Goal: Task Accomplishment & Management: Complete application form

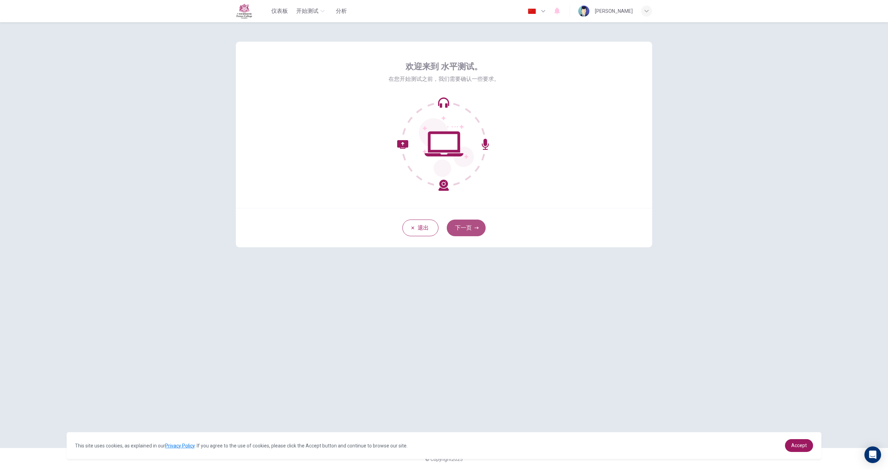
click at [459, 229] on button "下一页" at bounding box center [466, 228] width 39 height 17
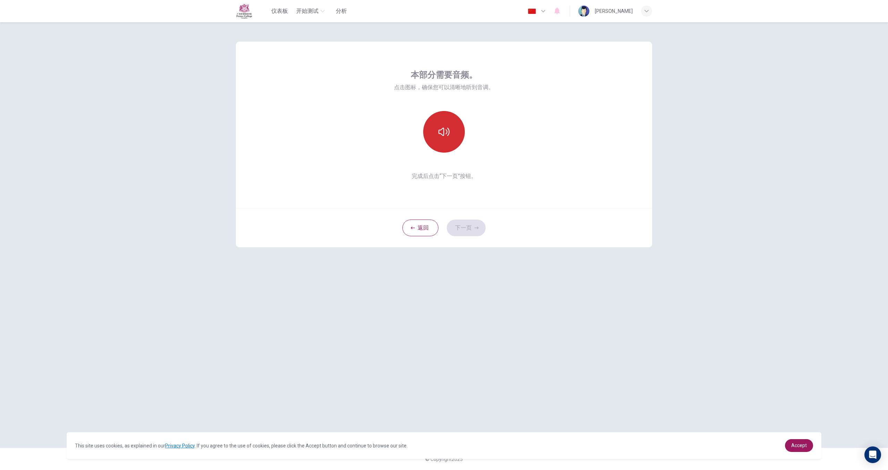
click at [445, 114] on button "button" at bounding box center [444, 132] width 42 height 42
click at [469, 225] on button "下一页" at bounding box center [466, 228] width 39 height 17
click at [452, 139] on div "录音" at bounding box center [444, 132] width 42 height 42
drag, startPoint x: 443, startPoint y: 128, endPoint x: 475, endPoint y: 131, distance: 32.8
click at [442, 128] on icon "button" at bounding box center [444, 126] width 11 height 11
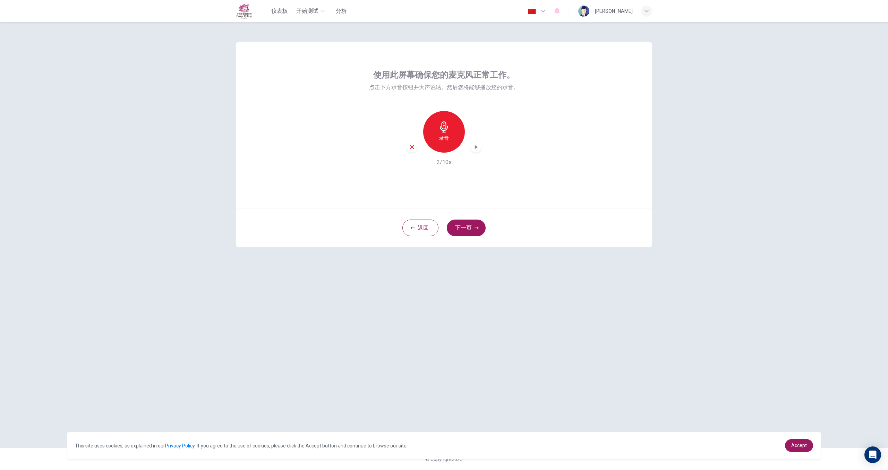
click at [477, 150] on icon "button" at bounding box center [476, 147] width 7 height 7
click at [473, 147] on icon "button" at bounding box center [476, 147] width 7 height 7
click at [469, 222] on button "下一页" at bounding box center [466, 228] width 39 height 17
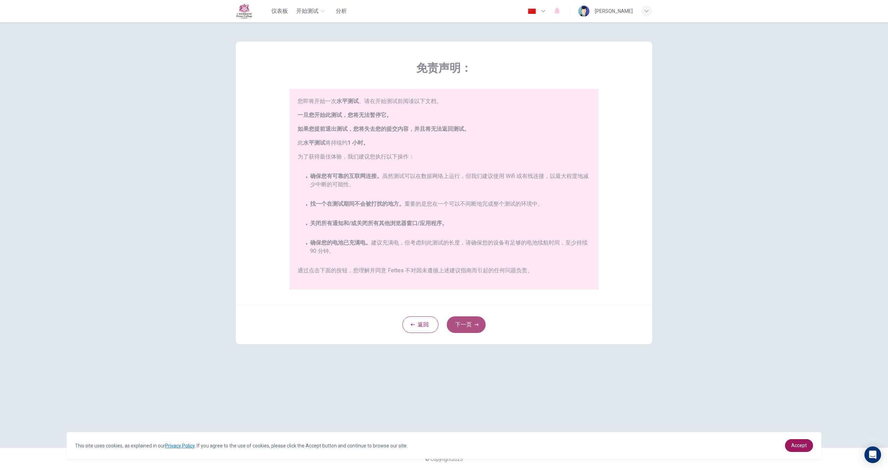
click at [463, 322] on button "下一页" at bounding box center [466, 324] width 39 height 17
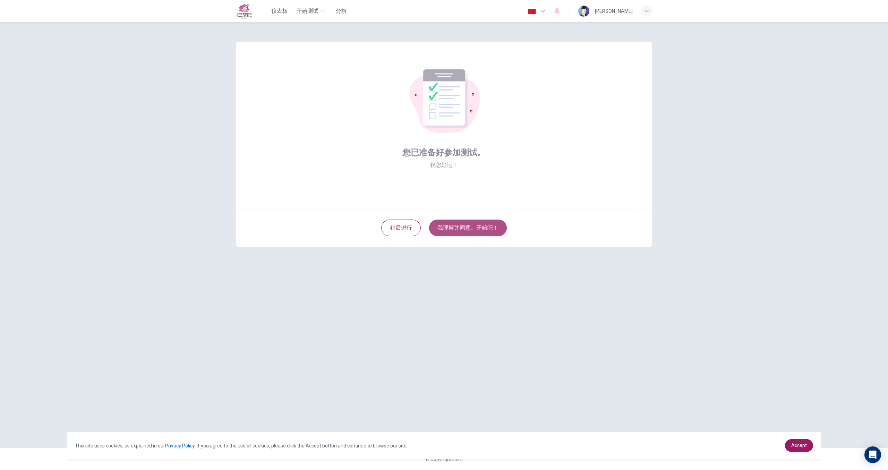
click at [449, 233] on button "我理解并同意。开始吧！" at bounding box center [468, 228] width 78 height 17
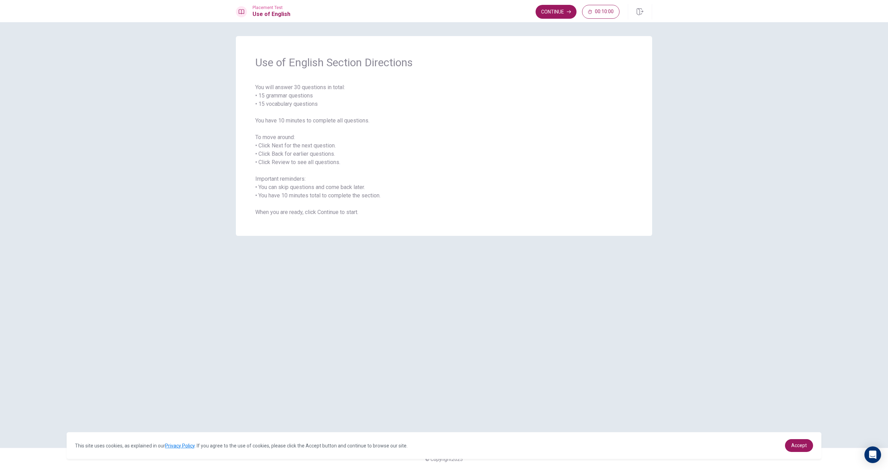
click at [548, 8] on button "Continue" at bounding box center [556, 12] width 41 height 14
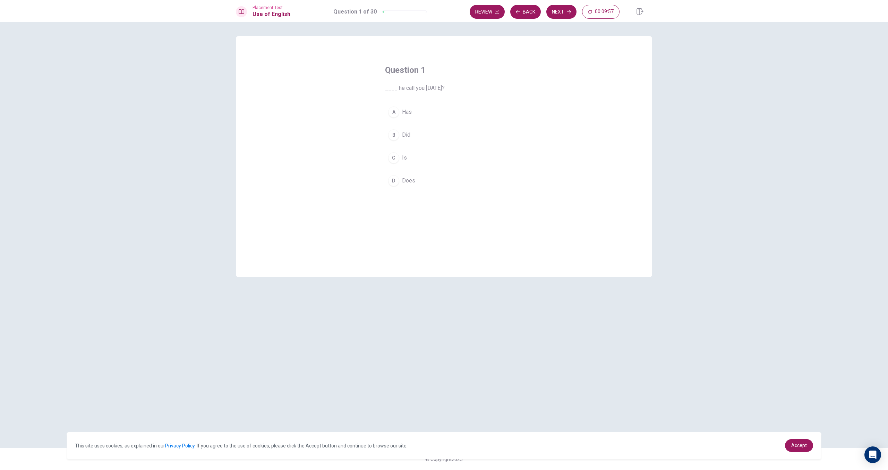
drag, startPoint x: 396, startPoint y: 89, endPoint x: 430, endPoint y: 90, distance: 33.7
click at [430, 90] on span "____ he call you [DATE]?" at bounding box center [444, 88] width 118 height 8
click at [395, 180] on div "D" at bounding box center [393, 180] width 11 height 11
click at [565, 11] on button "Next" at bounding box center [561, 12] width 30 height 14
click at [397, 157] on div "C" at bounding box center [393, 157] width 11 height 11
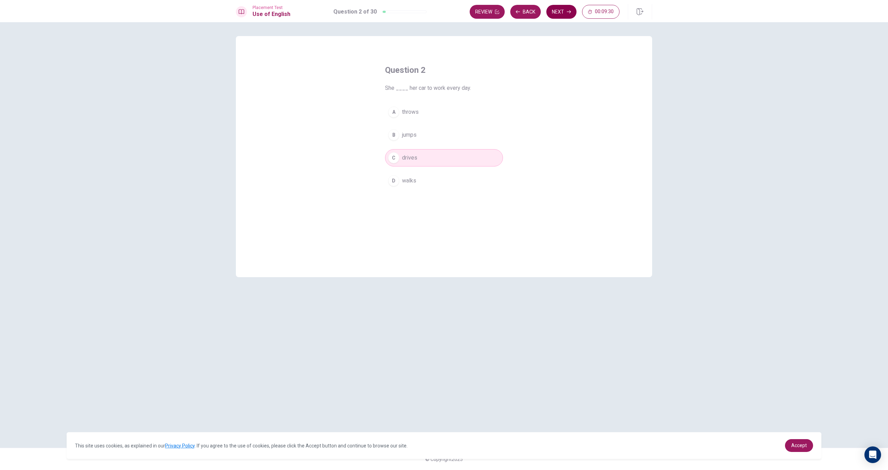
click at [559, 6] on button "Next" at bounding box center [561, 12] width 30 height 14
click at [395, 176] on div "D" at bounding box center [393, 180] width 11 height 11
click at [570, 18] on button "Next" at bounding box center [561, 12] width 30 height 14
click at [396, 182] on div "D" at bounding box center [393, 180] width 11 height 11
click at [554, 17] on button "Next" at bounding box center [561, 12] width 30 height 14
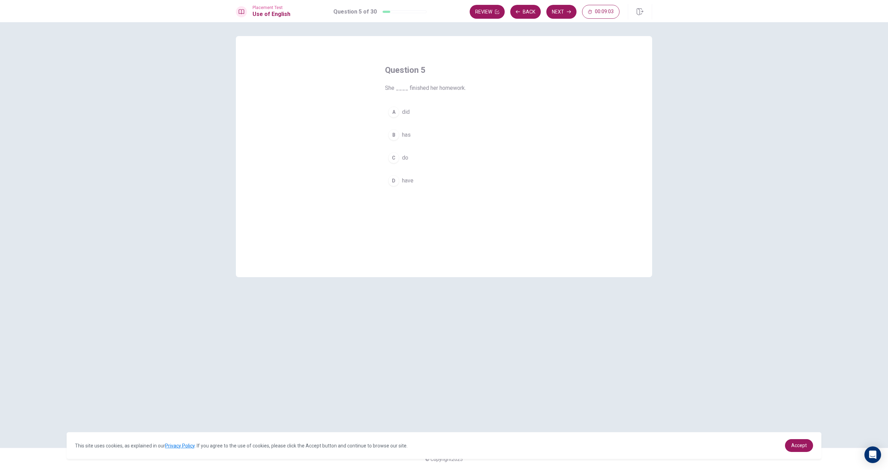
click at [391, 136] on div "B" at bounding box center [393, 134] width 11 height 11
click at [559, 17] on button "Next" at bounding box center [561, 12] width 30 height 14
click at [396, 157] on div "C" at bounding box center [393, 157] width 11 height 11
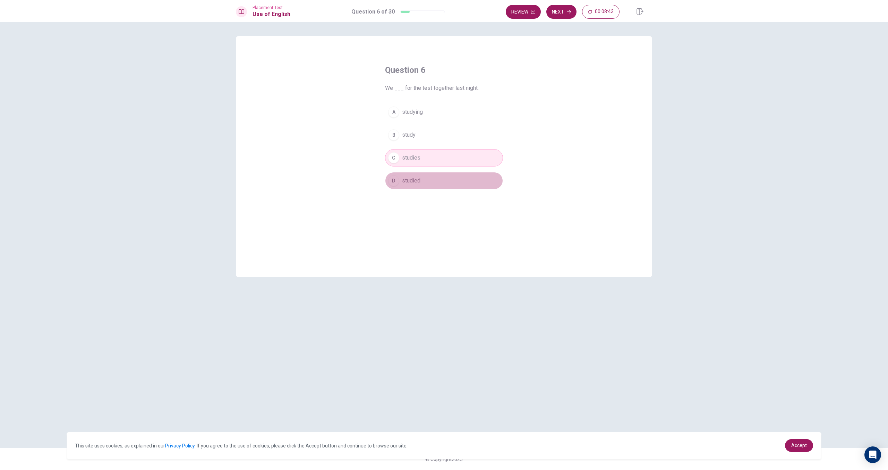
click at [390, 180] on div "D" at bounding box center [393, 180] width 11 height 11
click at [559, 8] on button "Next" at bounding box center [561, 12] width 30 height 14
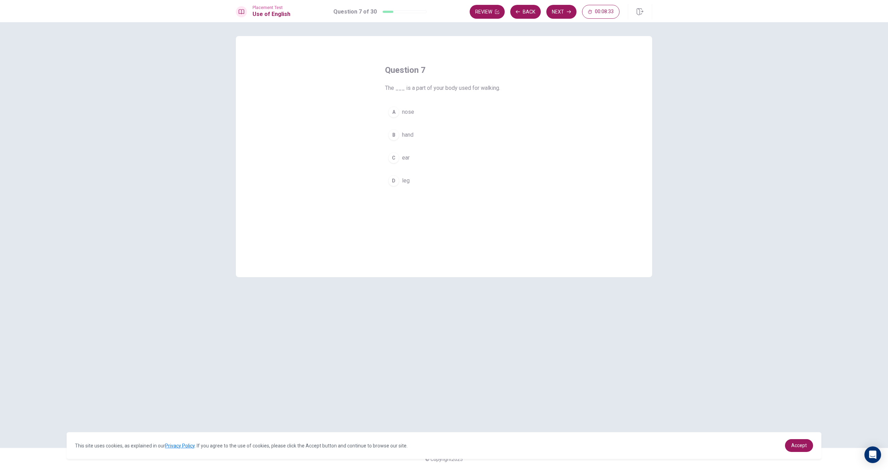
click at [396, 179] on div "D" at bounding box center [393, 180] width 11 height 11
click at [562, 10] on button "Next" at bounding box center [561, 12] width 30 height 14
click at [417, 156] on span "Exciting" at bounding box center [411, 158] width 19 height 8
click at [555, 15] on button "Next" at bounding box center [561, 12] width 30 height 14
click at [393, 158] on div "C" at bounding box center [393, 157] width 11 height 11
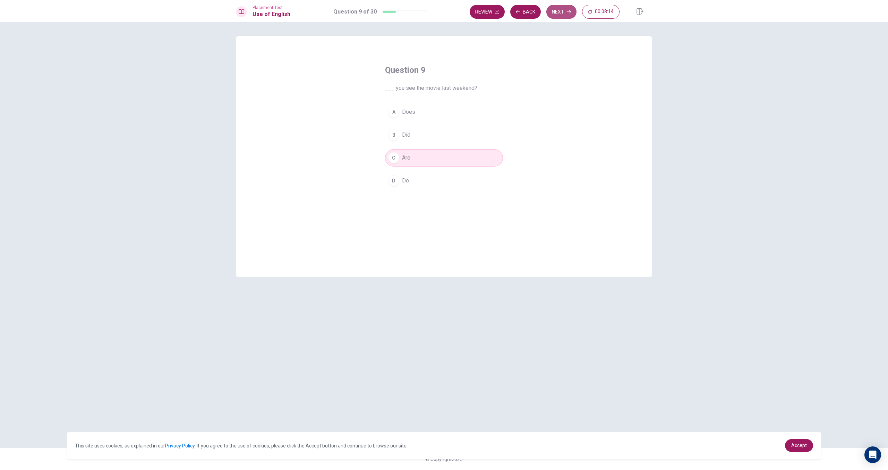
click at [571, 16] on button "Next" at bounding box center [561, 12] width 30 height 14
click at [399, 161] on button "C sandals" at bounding box center [444, 157] width 118 height 17
click at [567, 15] on button "Next" at bounding box center [561, 12] width 30 height 14
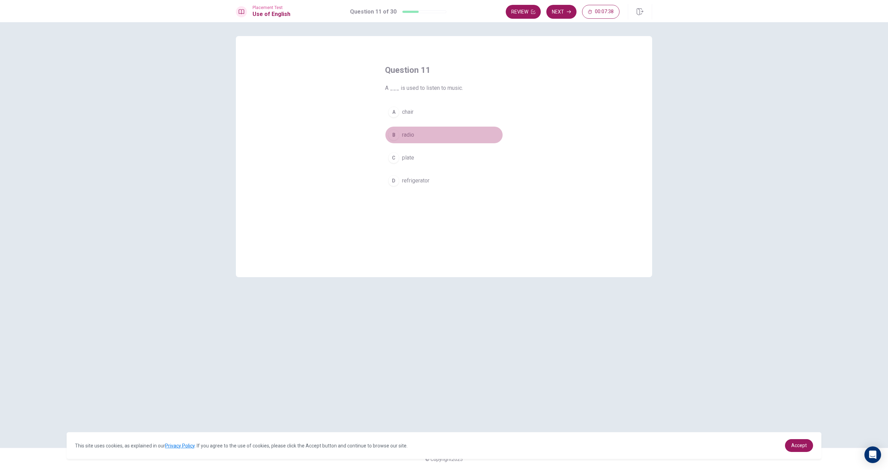
click at [406, 139] on button "B radio" at bounding box center [444, 134] width 118 height 17
click at [565, 16] on button "Next" at bounding box center [561, 12] width 30 height 14
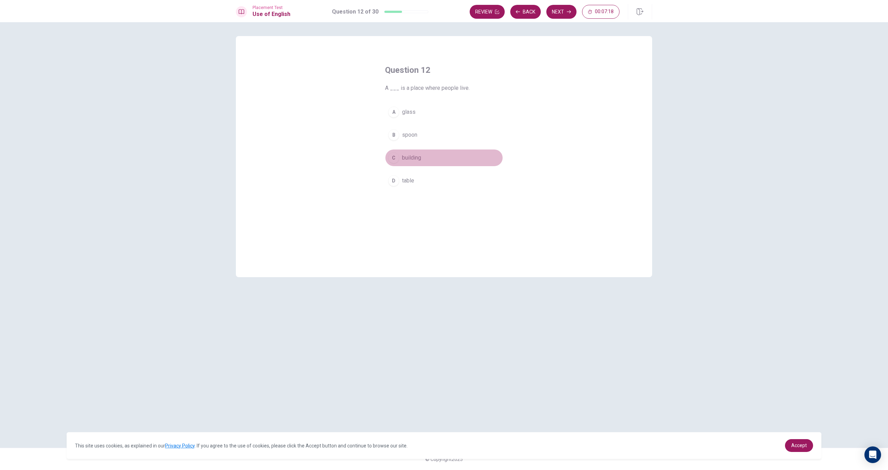
click at [396, 156] on div "C" at bounding box center [393, 157] width 11 height 11
click at [557, 16] on button "Next" at bounding box center [561, 12] width 30 height 14
drag, startPoint x: 394, startPoint y: 182, endPoint x: 435, endPoint y: 203, distance: 45.6
click at [394, 182] on div "D" at bounding box center [393, 180] width 11 height 11
click at [558, 16] on button "Next" at bounding box center [561, 12] width 30 height 14
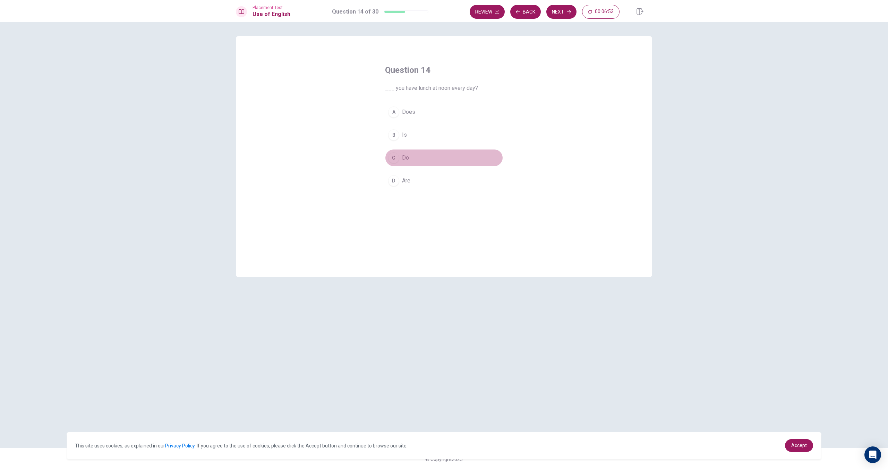
click at [396, 156] on div "C" at bounding box center [393, 157] width 11 height 11
click at [563, 11] on button "Next" at bounding box center [561, 12] width 30 height 14
click at [398, 117] on button "A will see" at bounding box center [444, 111] width 118 height 17
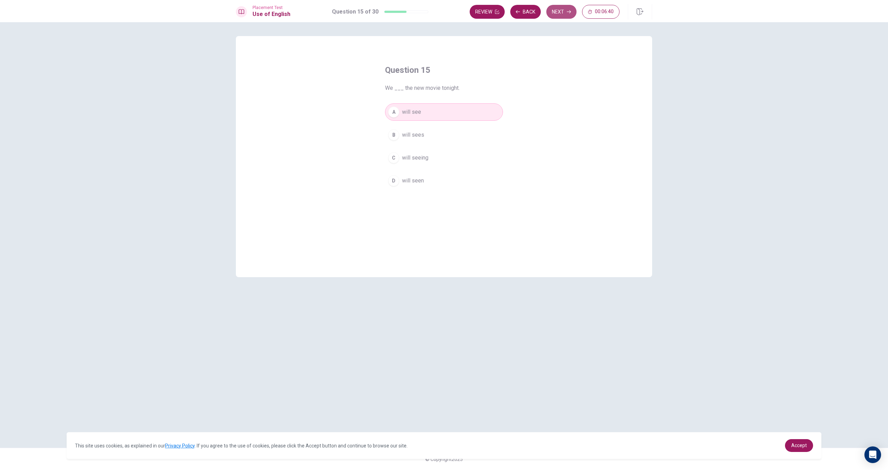
click at [564, 17] on button "Next" at bounding box center [561, 12] width 30 height 14
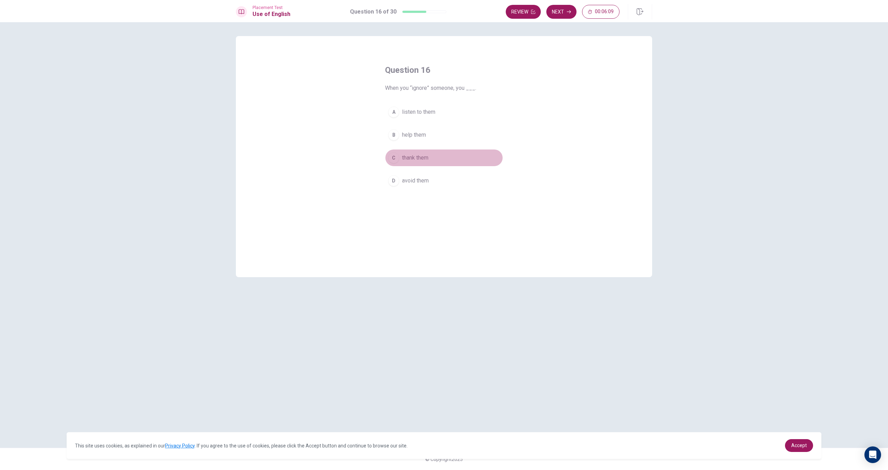
click at [419, 160] on span "thank them" at bounding box center [415, 158] width 26 height 8
click at [570, 13] on icon "button" at bounding box center [569, 12] width 4 height 4
click at [393, 157] on div "C" at bounding box center [393, 157] width 11 height 11
click at [570, 16] on button "Next" at bounding box center [561, 12] width 30 height 14
click at [392, 156] on div "C" at bounding box center [393, 157] width 11 height 11
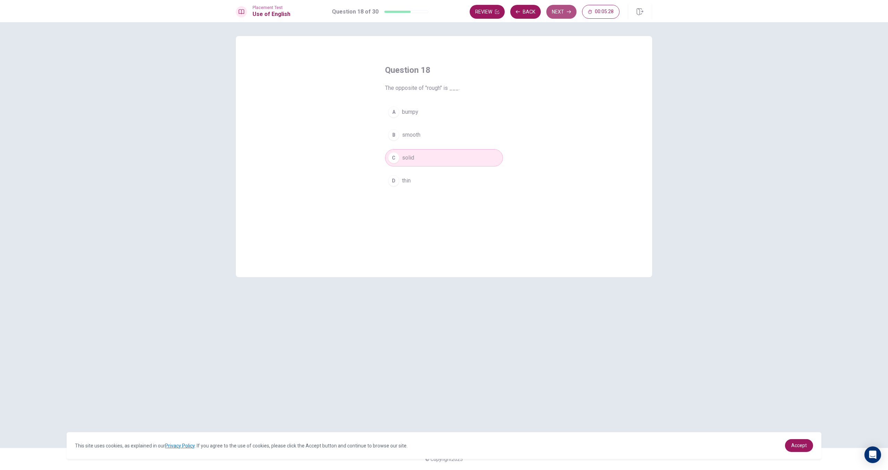
click at [574, 12] on button "Next" at bounding box center [561, 12] width 30 height 14
click at [391, 176] on div "D" at bounding box center [393, 180] width 11 height 11
click at [558, 14] on button "Next" at bounding box center [561, 12] width 30 height 14
click at [394, 133] on div "B" at bounding box center [393, 134] width 11 height 11
click at [555, 16] on button "Next" at bounding box center [561, 12] width 30 height 14
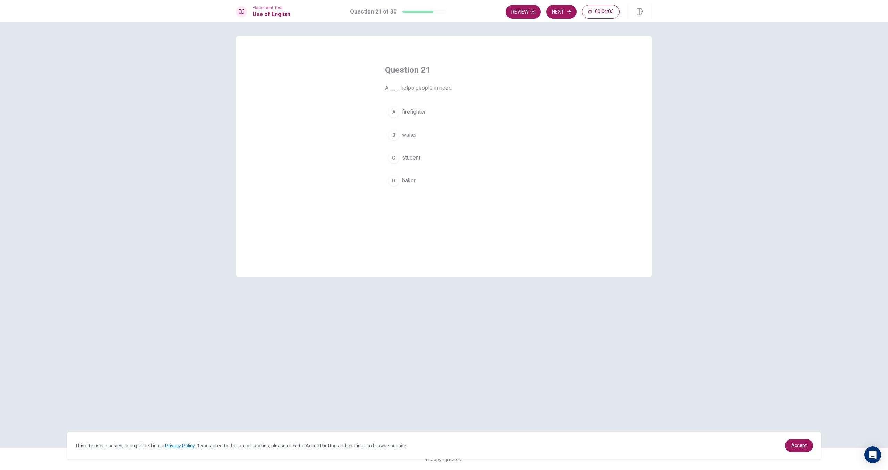
click at [405, 114] on span "firefighter" at bounding box center [414, 112] width 24 height 8
click at [562, 12] on button "Next" at bounding box center [561, 12] width 30 height 14
drag, startPoint x: 402, startPoint y: 158, endPoint x: 448, endPoint y: 139, distance: 49.2
click at [402, 158] on span "lamp" at bounding box center [408, 158] width 12 height 8
drag, startPoint x: 569, startPoint y: 13, endPoint x: 567, endPoint y: 18, distance: 5.4
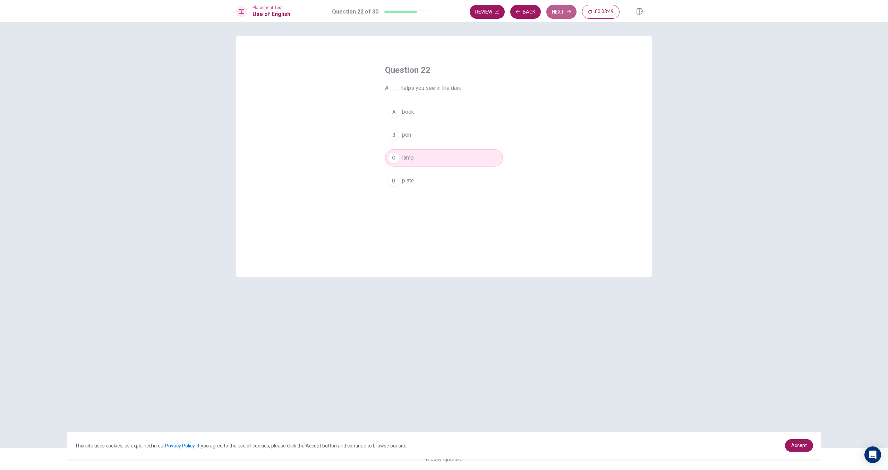
click at [569, 13] on icon "button" at bounding box center [569, 12] width 4 height 4
click at [418, 138] on span "turns on" at bounding box center [411, 135] width 19 height 8
click at [557, 9] on button "Next" at bounding box center [561, 12] width 30 height 14
click at [398, 139] on button "B spoon" at bounding box center [444, 134] width 118 height 17
click at [565, 12] on button "Next" at bounding box center [561, 12] width 30 height 14
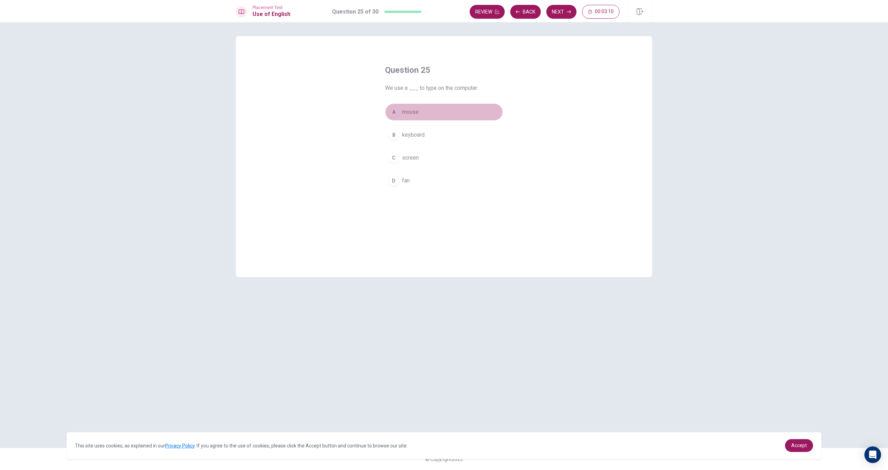
click at [398, 112] on div "A" at bounding box center [393, 112] width 11 height 11
click at [567, 16] on button "Next" at bounding box center [561, 12] width 30 height 14
click at [403, 119] on button "A Water" at bounding box center [444, 111] width 118 height 17
click at [405, 154] on span "Blue" at bounding box center [407, 158] width 11 height 8
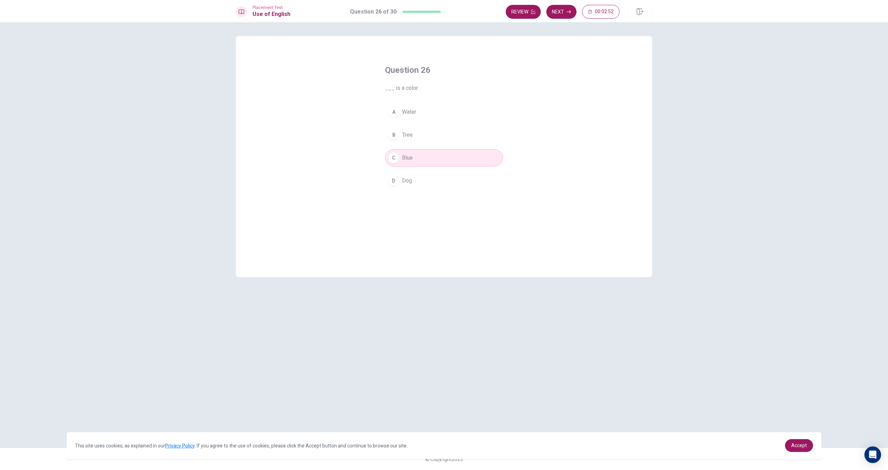
click at [567, 6] on button "Next" at bounding box center [561, 12] width 30 height 14
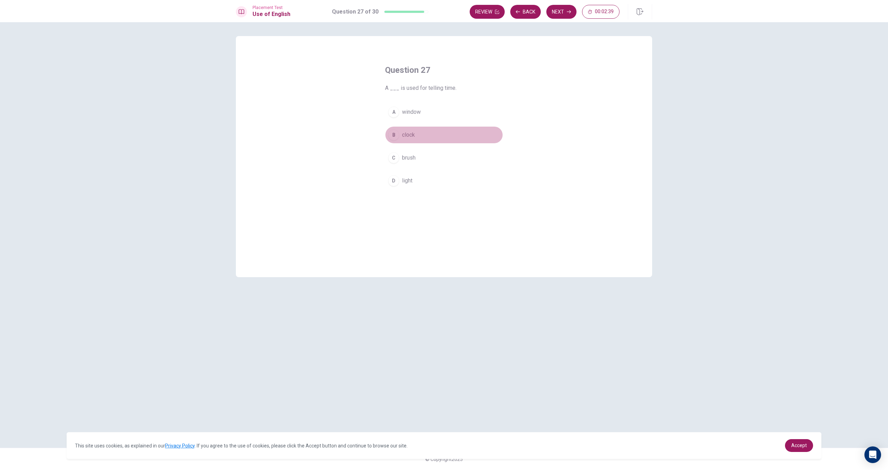
click at [402, 134] on button "B clock" at bounding box center [444, 134] width 118 height 17
drag, startPoint x: 551, startPoint y: 11, endPoint x: 554, endPoint y: 13, distance: 4.2
click at [551, 12] on button "Next" at bounding box center [561, 12] width 30 height 14
click at [405, 134] on span "sleep" at bounding box center [409, 135] width 14 height 8
click at [562, 12] on button "Next" at bounding box center [561, 12] width 30 height 14
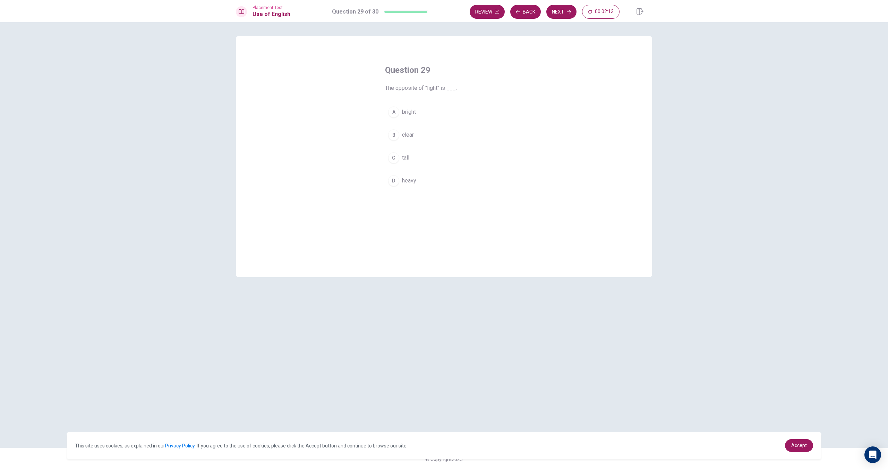
click at [398, 121] on div "A bright B clear C tall D heavy" at bounding box center [444, 146] width 118 height 86
click at [398, 117] on button "A bright" at bounding box center [444, 111] width 118 height 17
click at [570, 14] on button "Next" at bounding box center [561, 12] width 30 height 14
click at [404, 179] on span "will buy" at bounding box center [411, 181] width 18 height 8
click at [559, 11] on button "Next" at bounding box center [561, 12] width 30 height 14
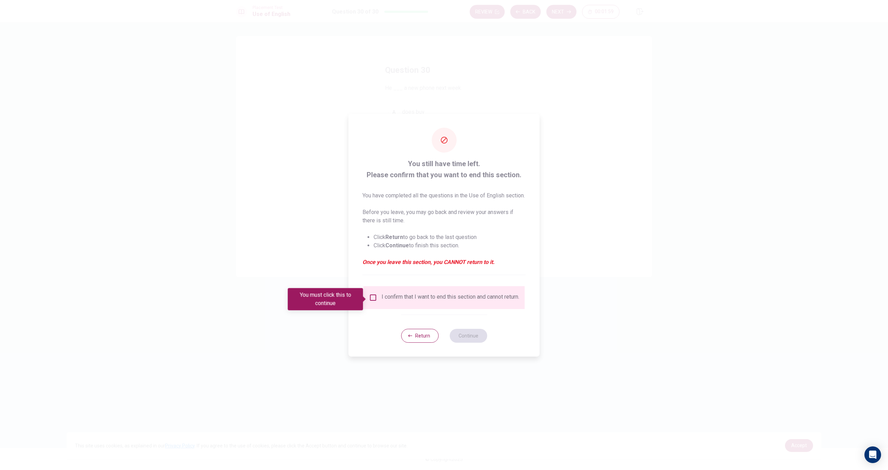
click at [375, 302] on div "I confirm that I want to end this section and cannot return." at bounding box center [444, 298] width 150 height 8
drag, startPoint x: 379, startPoint y: 295, endPoint x: 383, endPoint y: 297, distance: 5.6
click at [379, 295] on div "I confirm that I want to end this section and cannot return." at bounding box center [444, 297] width 161 height 23
click at [374, 297] on input "You must click this to continue" at bounding box center [373, 298] width 8 height 8
click at [470, 343] on button "Continue" at bounding box center [468, 336] width 37 height 14
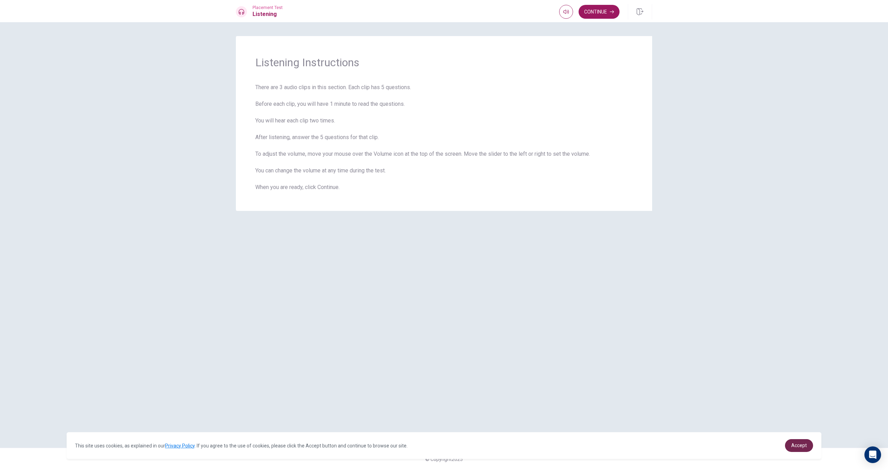
click at [809, 449] on link "Accept" at bounding box center [799, 445] width 28 height 13
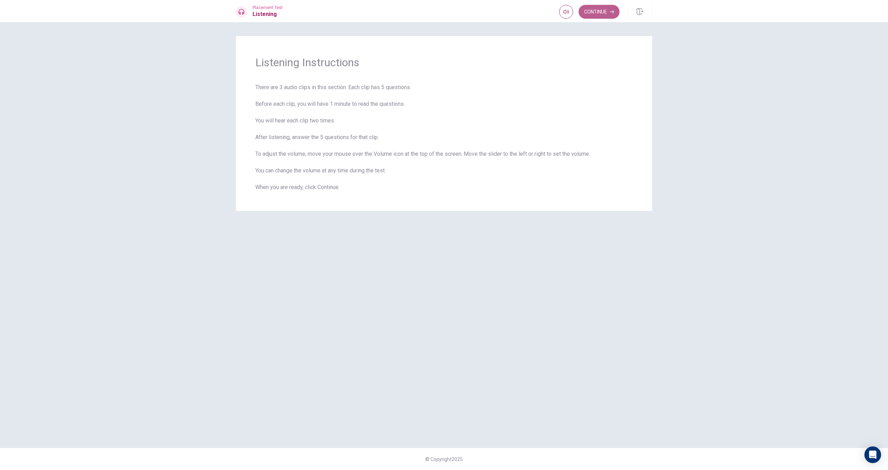
click at [611, 11] on icon "button" at bounding box center [612, 12] width 4 height 4
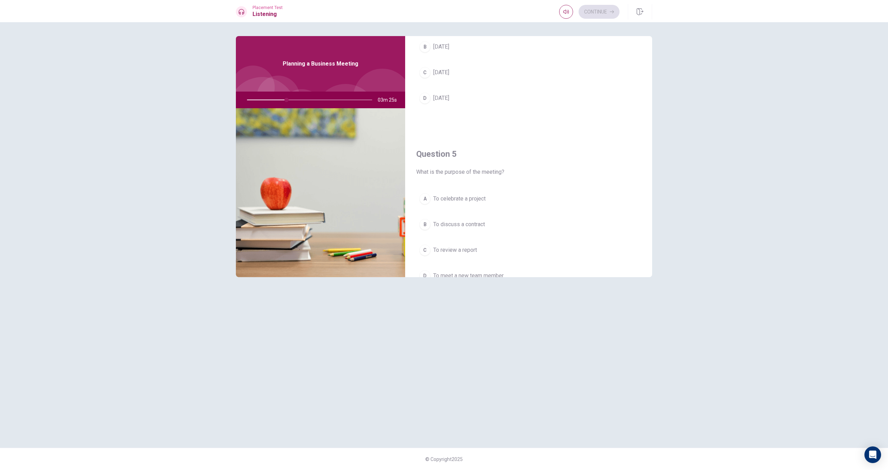
scroll to position [610, 0]
click at [420, 102] on div "D" at bounding box center [424, 100] width 11 height 11
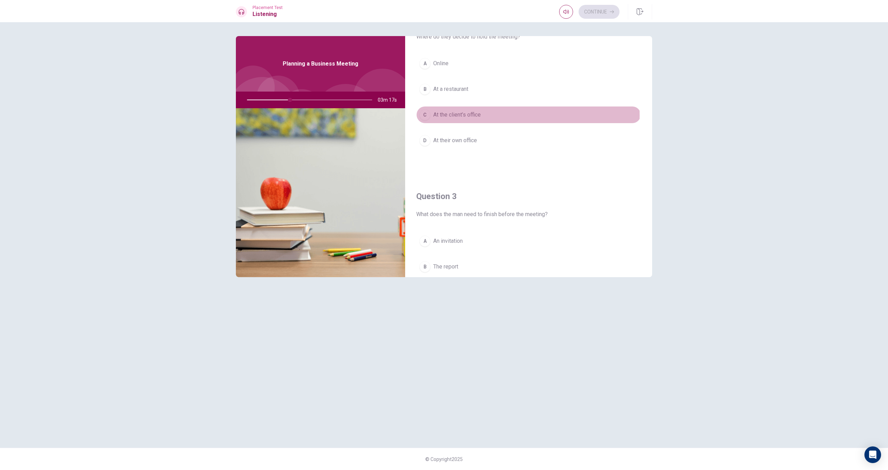
click at [450, 115] on span "At the client’s office" at bounding box center [457, 115] width 48 height 8
click at [461, 143] on span "At their own office" at bounding box center [455, 140] width 44 height 8
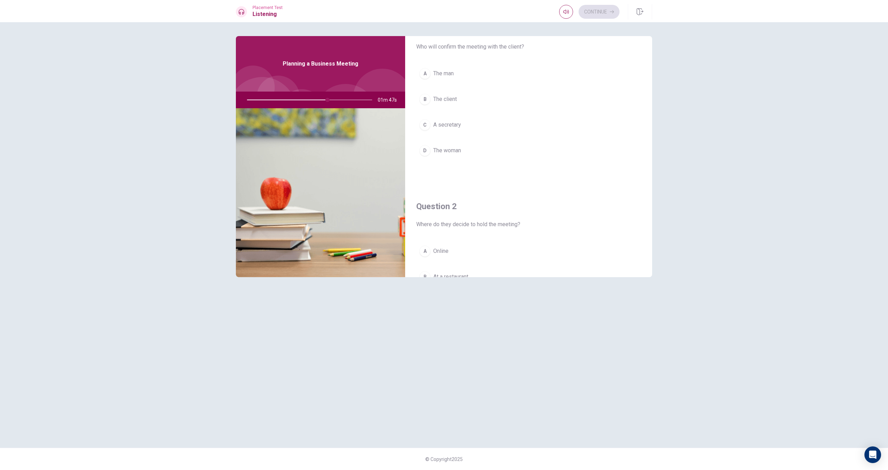
scroll to position [0, 0]
click at [443, 97] on span "The man" at bounding box center [443, 100] width 20 height 8
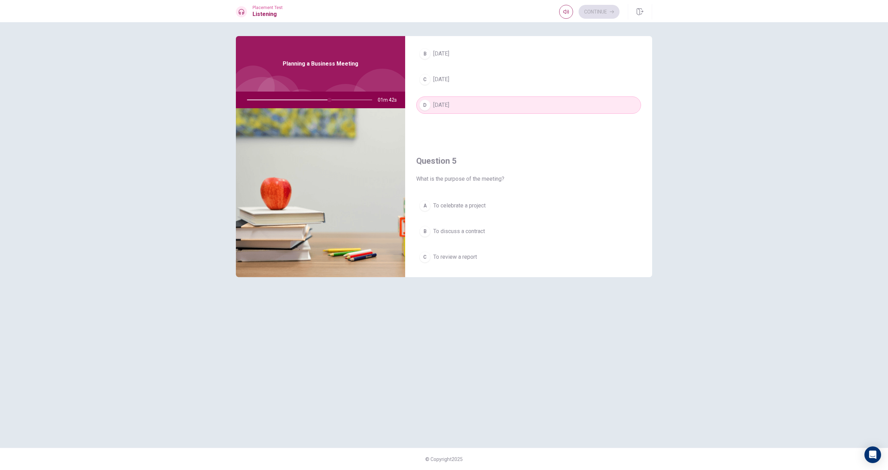
scroll to position [647, 0]
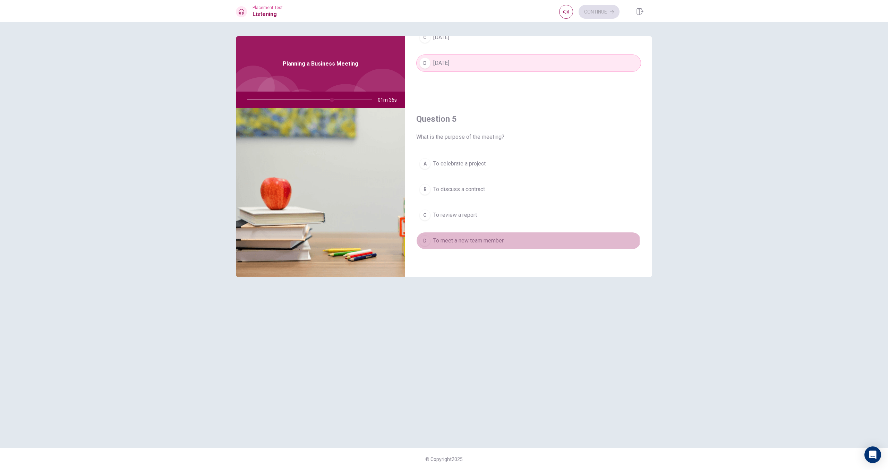
click at [466, 241] on span "To meet a new team member" at bounding box center [468, 241] width 70 height 8
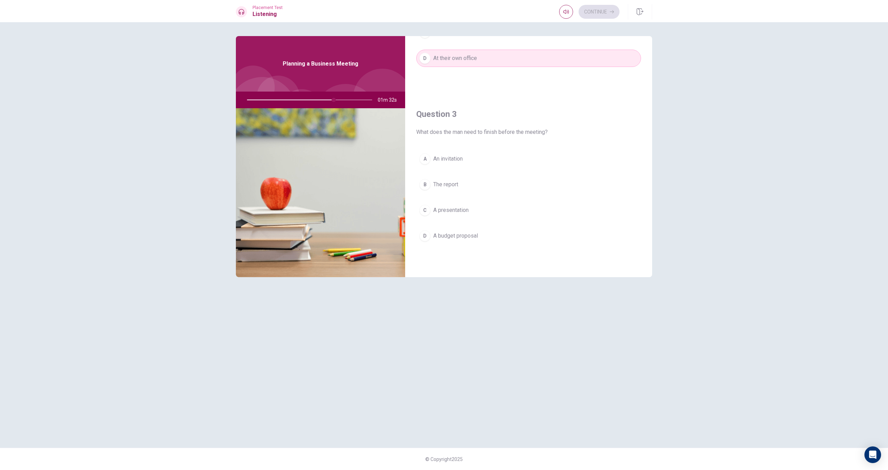
scroll to position [290, 0]
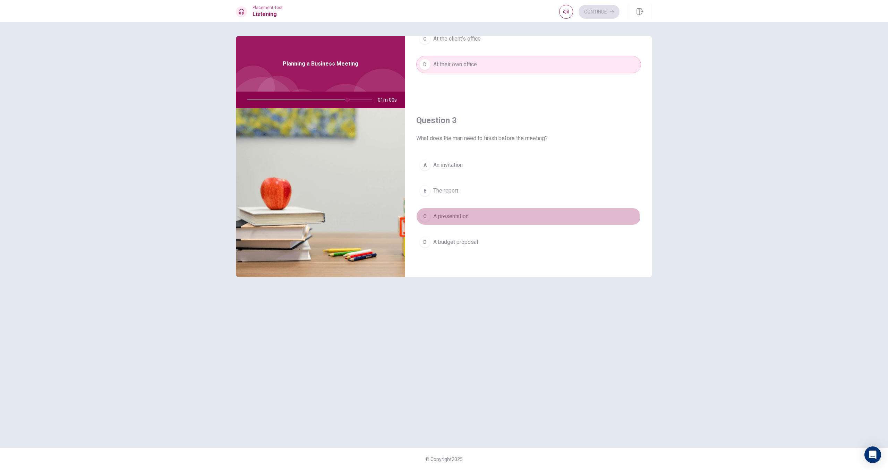
click at [464, 219] on span "A presentation" at bounding box center [450, 216] width 35 height 8
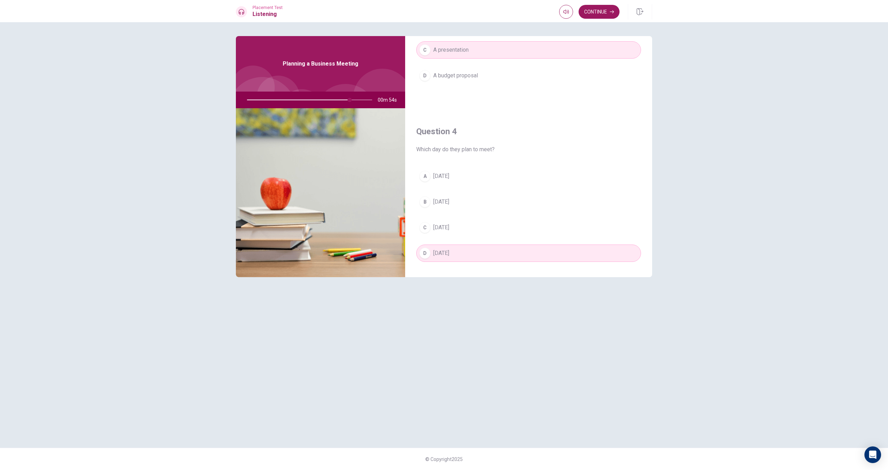
scroll to position [647, 0]
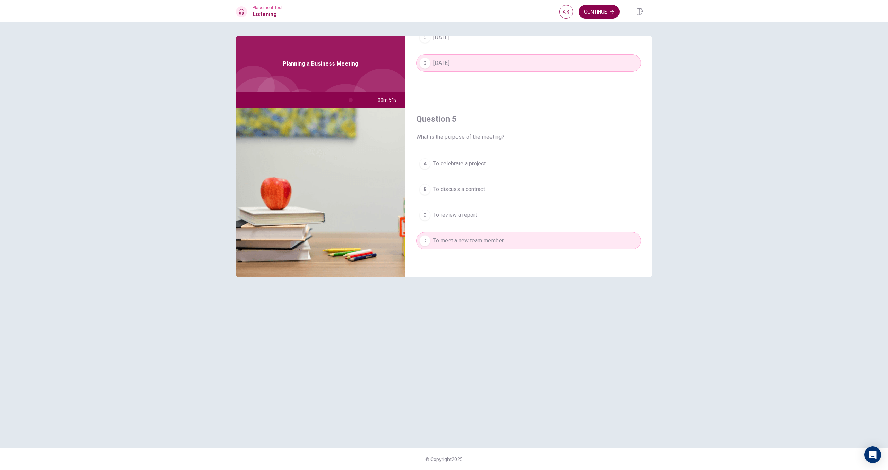
click at [595, 17] on button "Continue" at bounding box center [599, 12] width 41 height 14
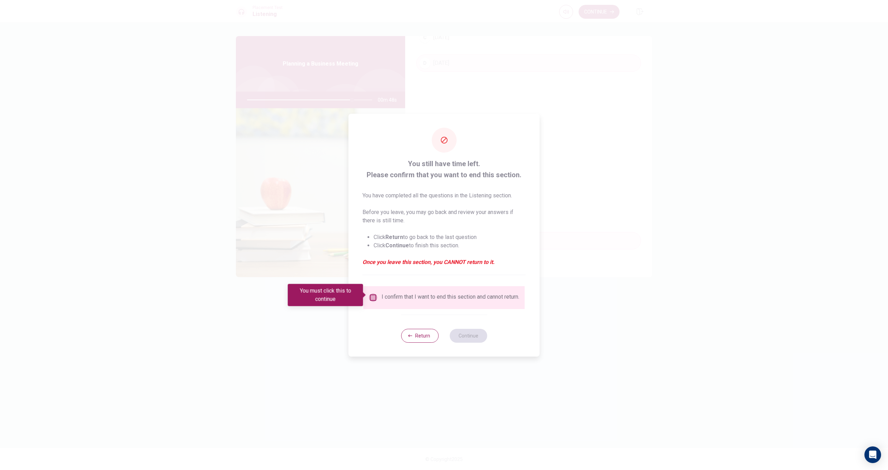
click at [373, 298] on input "You must click this to continue" at bounding box center [373, 298] width 8 height 8
click at [474, 338] on button "Continue" at bounding box center [468, 336] width 37 height 14
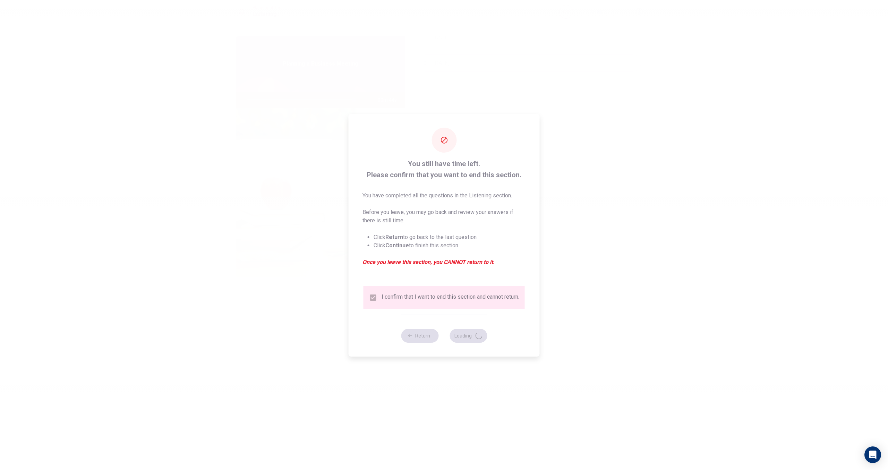
type input "86"
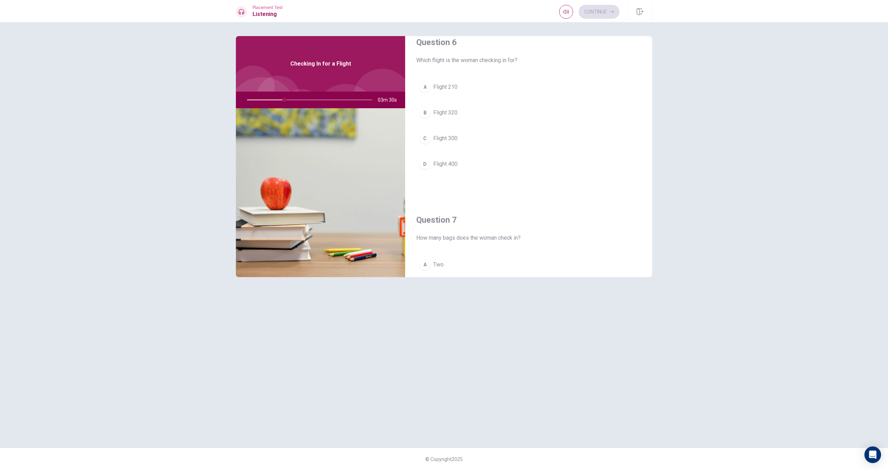
scroll to position [16, 0]
click at [420, 115] on button "B Flight 320" at bounding box center [528, 110] width 225 height 17
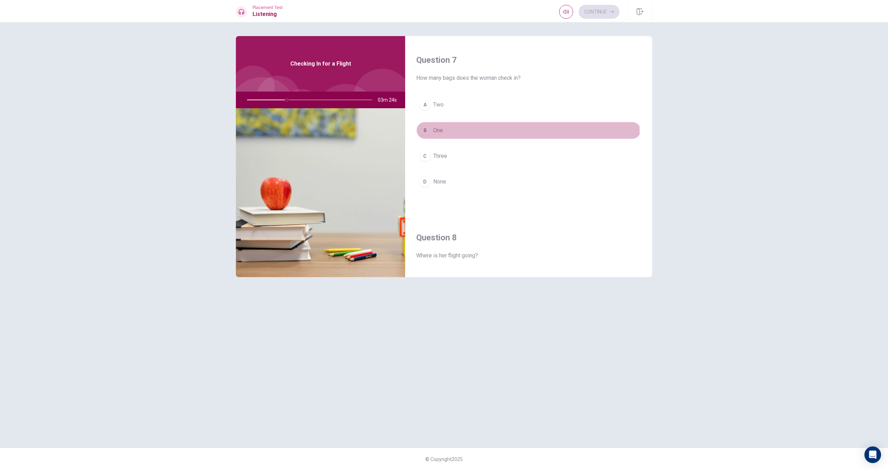
click at [421, 134] on div "B" at bounding box center [424, 130] width 11 height 11
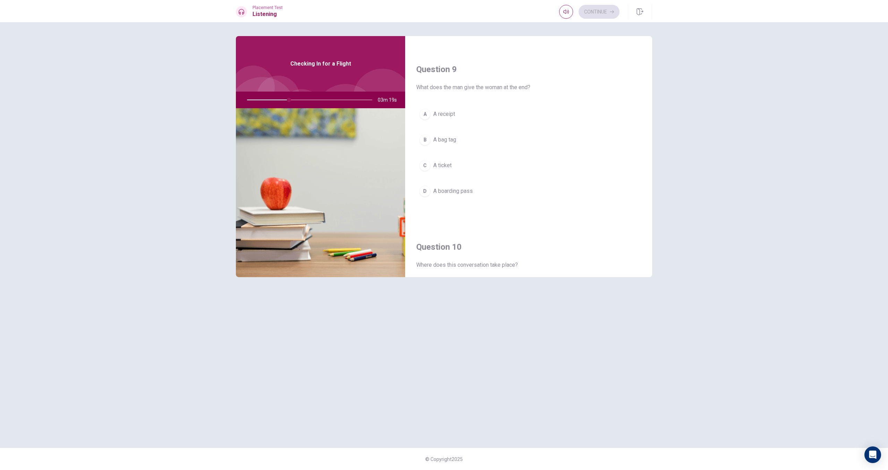
scroll to position [525, 0]
click at [427, 184] on div "D" at bounding box center [424, 185] width 11 height 11
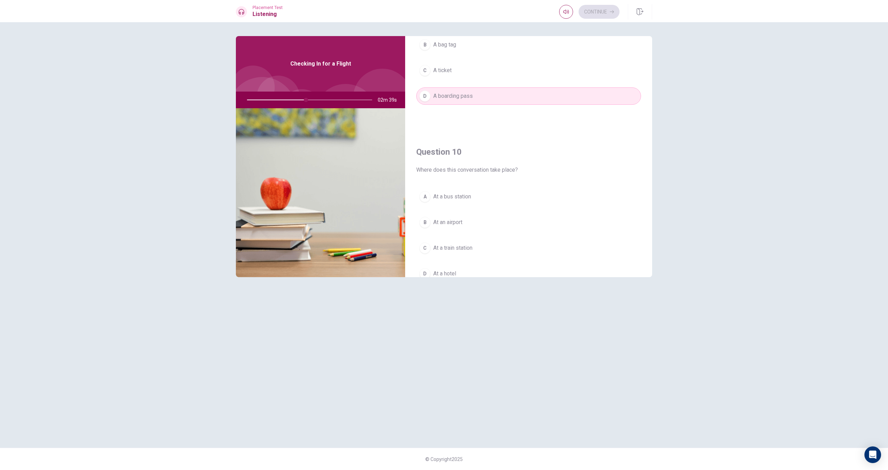
scroll to position [647, 0]
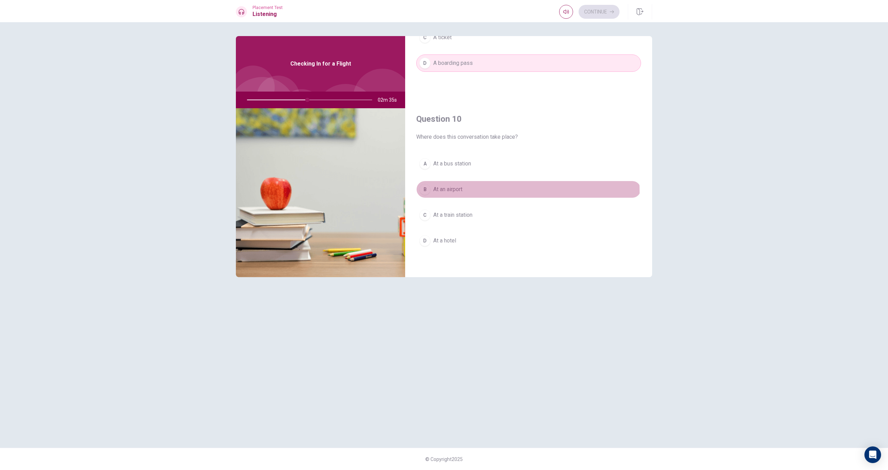
click at [435, 193] on span "At an airport" at bounding box center [447, 189] width 29 height 8
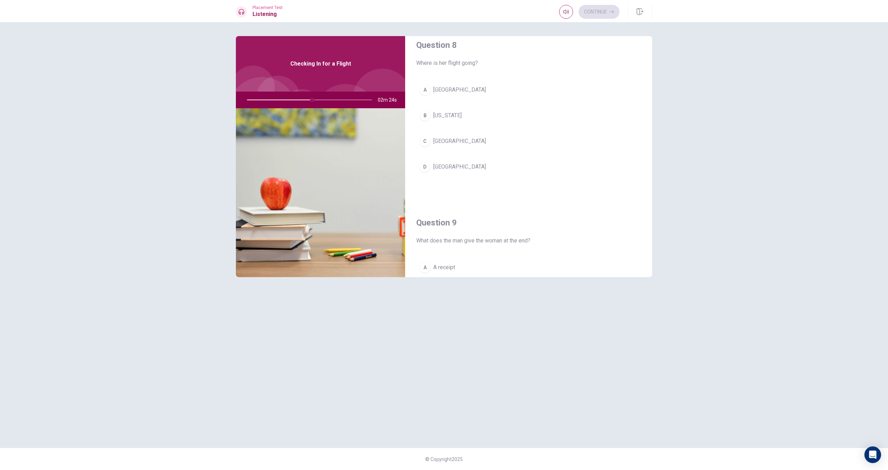
scroll to position [367, 0]
click at [440, 166] on span "[GEOGRAPHIC_DATA]" at bounding box center [459, 166] width 53 height 8
click at [605, 15] on button "Continue" at bounding box center [599, 12] width 41 height 14
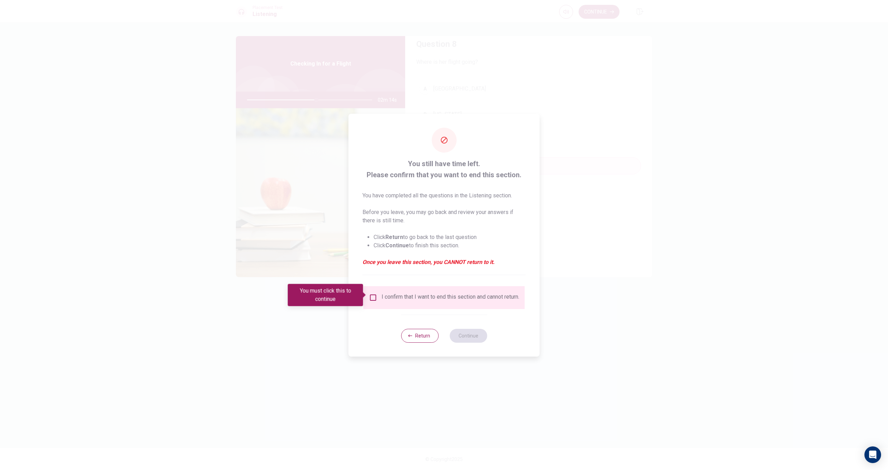
drag, startPoint x: 373, startPoint y: 296, endPoint x: 380, endPoint y: 298, distance: 7.5
click at [373, 296] on input "You must click this to continue" at bounding box center [373, 298] width 8 height 8
drag, startPoint x: 472, startPoint y: 342, endPoint x: 393, endPoint y: 380, distance: 87.5
click at [470, 342] on button "Continue" at bounding box center [468, 336] width 37 height 14
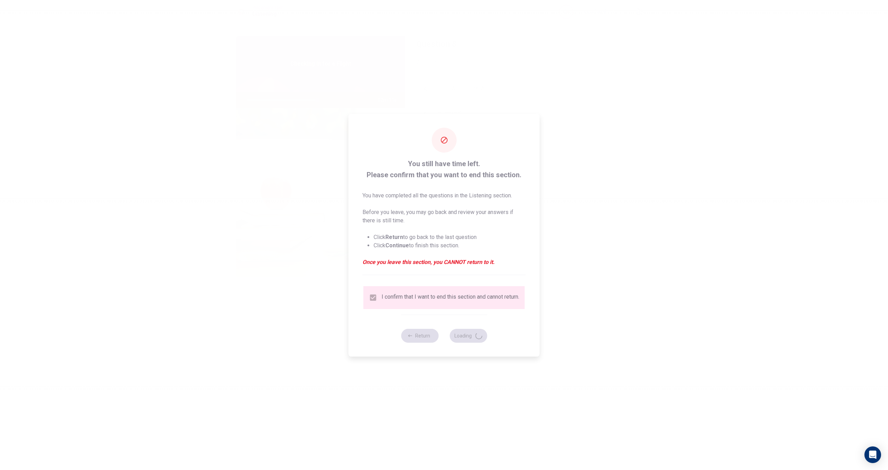
type input "57"
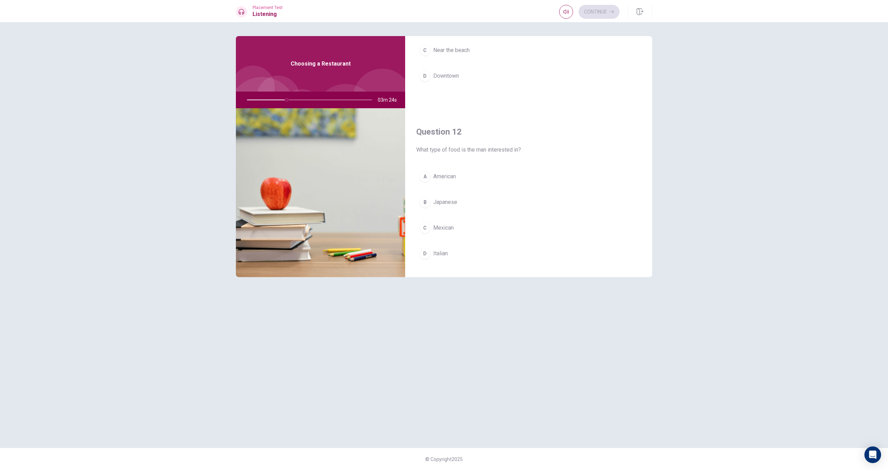
scroll to position [102, 0]
drag, startPoint x: 425, startPoint y: 77, endPoint x: 426, endPoint y: 90, distance: 12.2
click at [422, 78] on div "D" at bounding box center [424, 75] width 11 height 11
drag, startPoint x: 426, startPoint y: 190, endPoint x: 429, endPoint y: 190, distance: 3.5
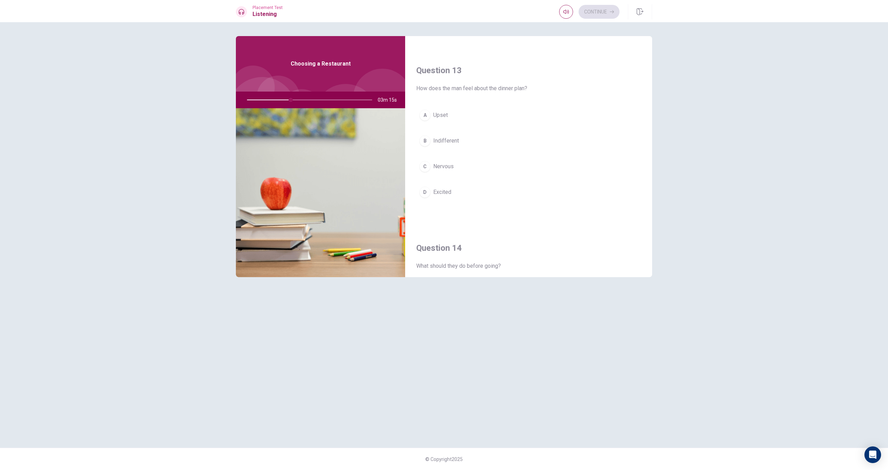
click at [426, 190] on div "D" at bounding box center [424, 192] width 11 height 11
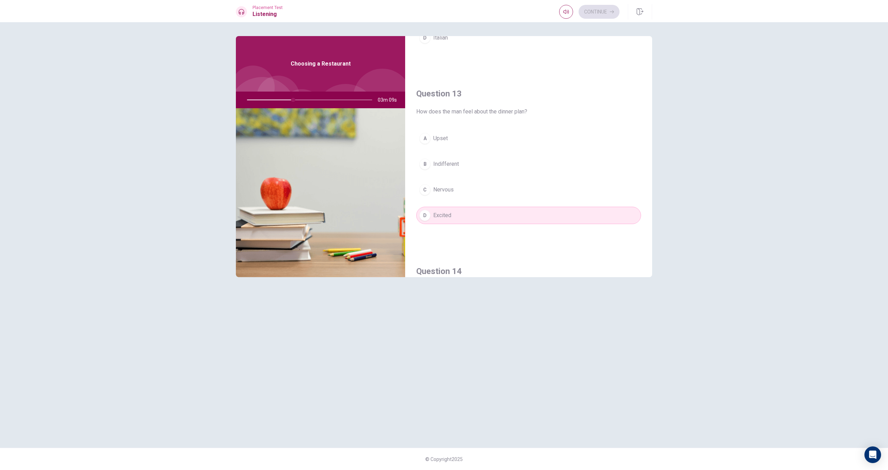
scroll to position [316, 0]
click at [428, 146] on button "A Upset" at bounding box center [528, 139] width 225 height 17
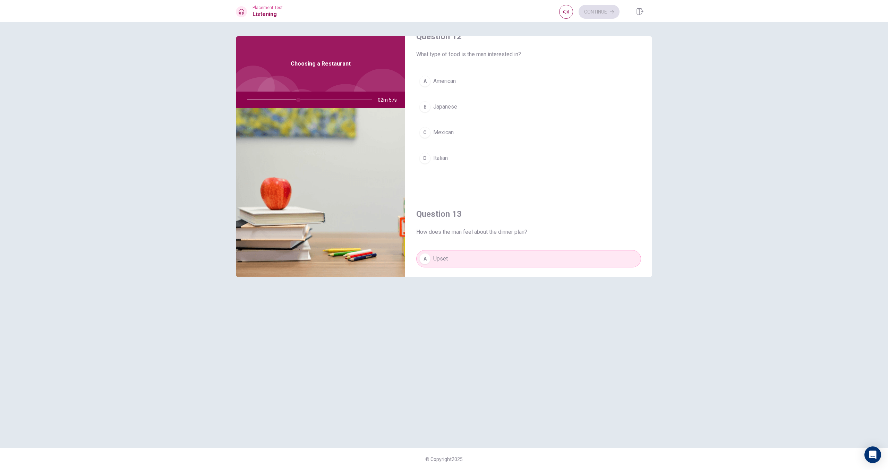
scroll to position [197, 0]
click at [432, 163] on button "D Italian" at bounding box center [528, 157] width 225 height 17
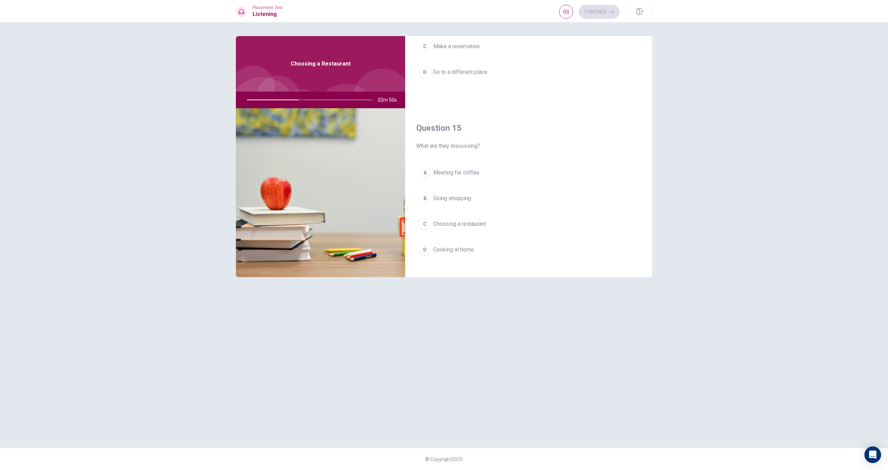
scroll to position [647, 0]
click at [430, 154] on div "Question 15 What are they discussing? A Meeting for coffee B Going shopping C C…" at bounding box center [528, 189] width 247 height 178
click at [440, 166] on span "Meeting for coffee" at bounding box center [456, 164] width 46 height 8
drag, startPoint x: 452, startPoint y: 143, endPoint x: 459, endPoint y: 153, distance: 12.2
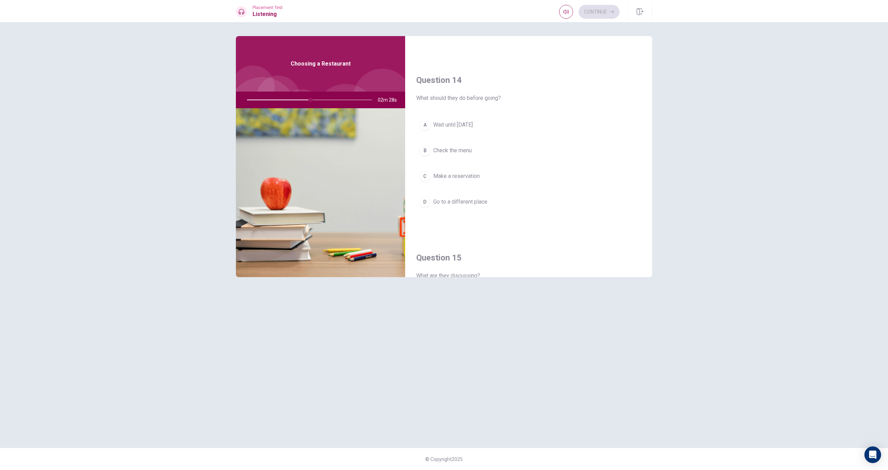
click at [453, 144] on button "B Check the menu" at bounding box center [528, 150] width 225 height 17
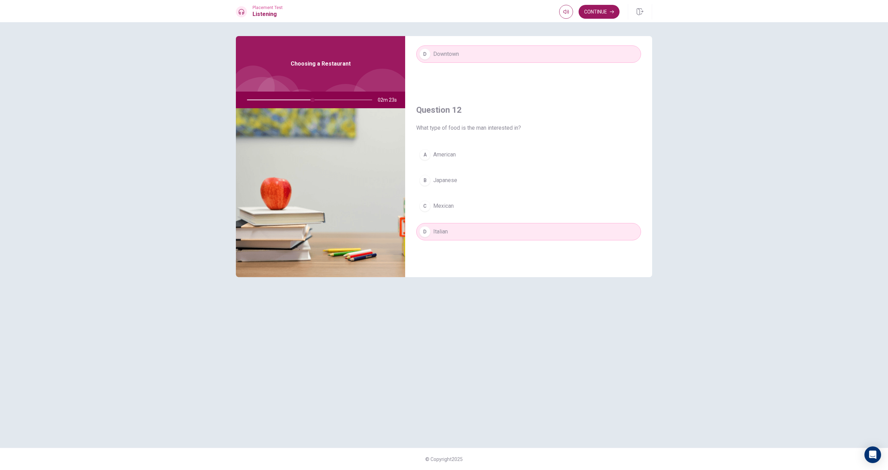
scroll to position [124, 0]
click at [611, 15] on button "Continue" at bounding box center [599, 12] width 41 height 14
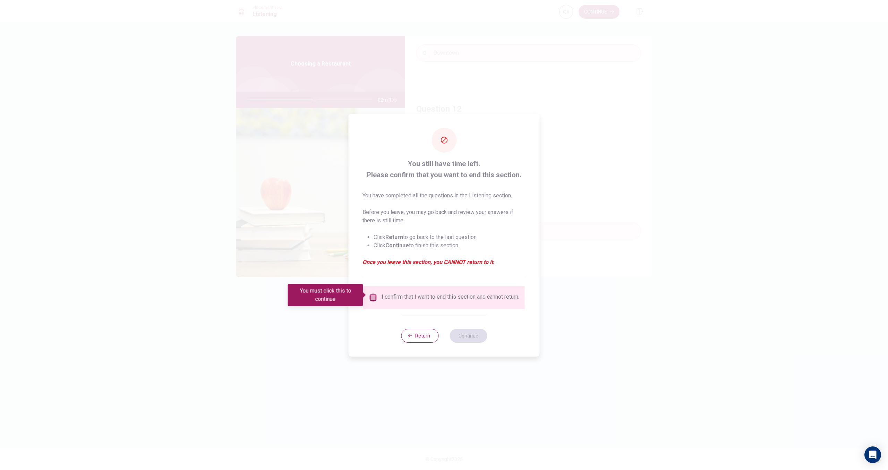
click at [373, 295] on input "You must click this to continue" at bounding box center [373, 298] width 8 height 8
click at [478, 337] on button "Continue" at bounding box center [468, 336] width 37 height 14
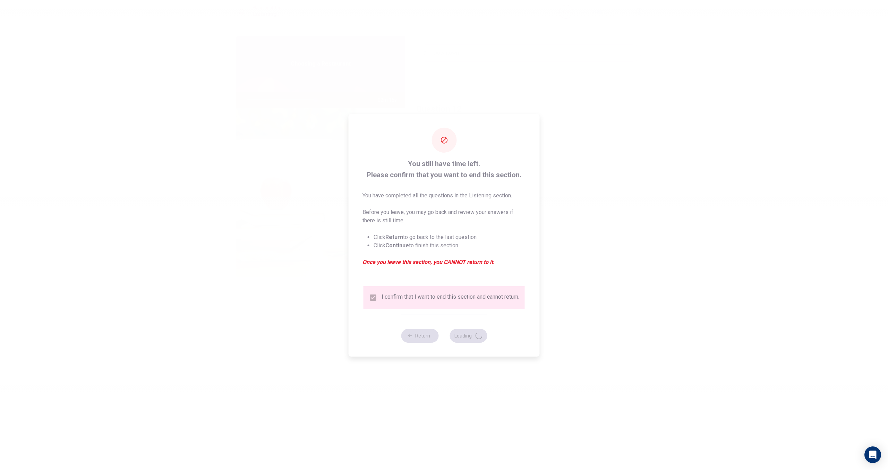
type input "55"
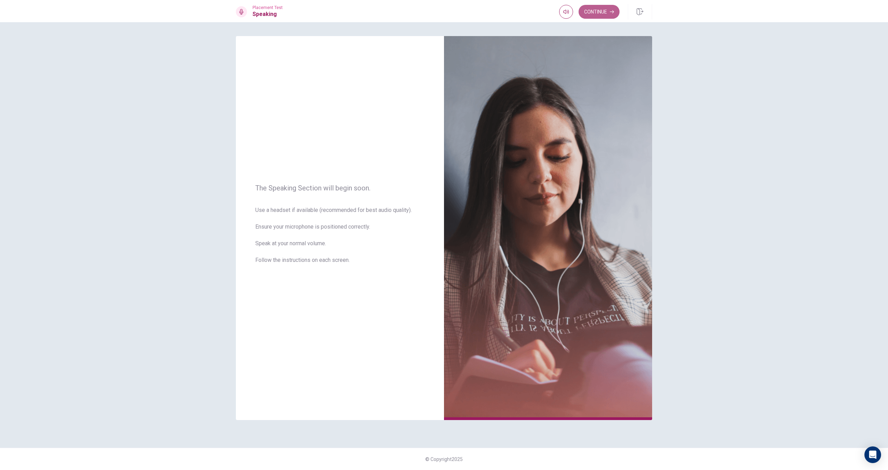
drag, startPoint x: 603, startPoint y: 11, endPoint x: 595, endPoint y: 28, distance: 19.1
click at [603, 11] on button "Continue" at bounding box center [599, 12] width 41 height 14
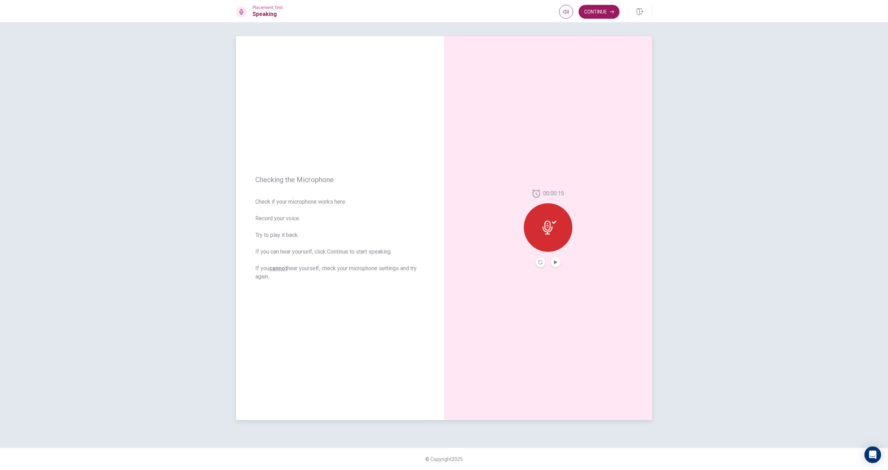
click at [552, 260] on button "Play Audio" at bounding box center [556, 262] width 10 height 10
click at [554, 263] on icon "Pause Audio" at bounding box center [555, 262] width 3 height 4
drag, startPoint x: 604, startPoint y: 14, endPoint x: 595, endPoint y: 29, distance: 17.6
click at [604, 14] on button "Continue" at bounding box center [599, 12] width 41 height 14
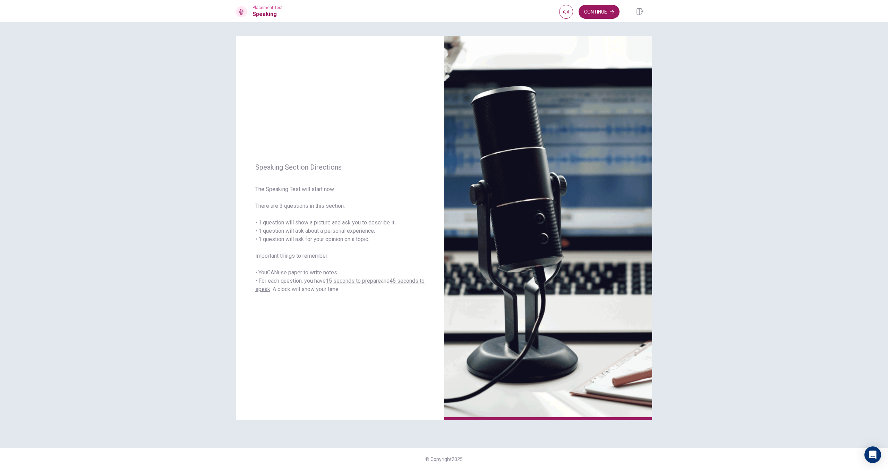
click at [597, 12] on button "Continue" at bounding box center [599, 12] width 41 height 14
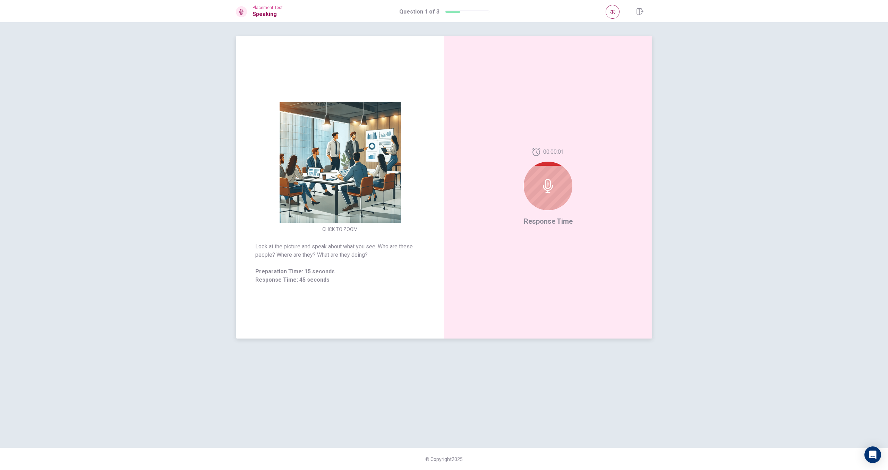
drag, startPoint x: 541, startPoint y: 175, endPoint x: 530, endPoint y: 176, distance: 10.8
click at [539, 176] on div at bounding box center [548, 186] width 49 height 49
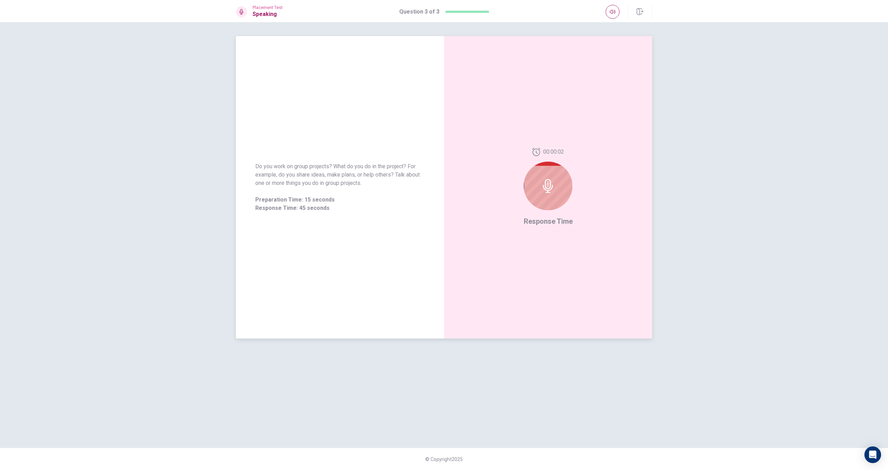
click at [538, 184] on div at bounding box center [548, 186] width 49 height 49
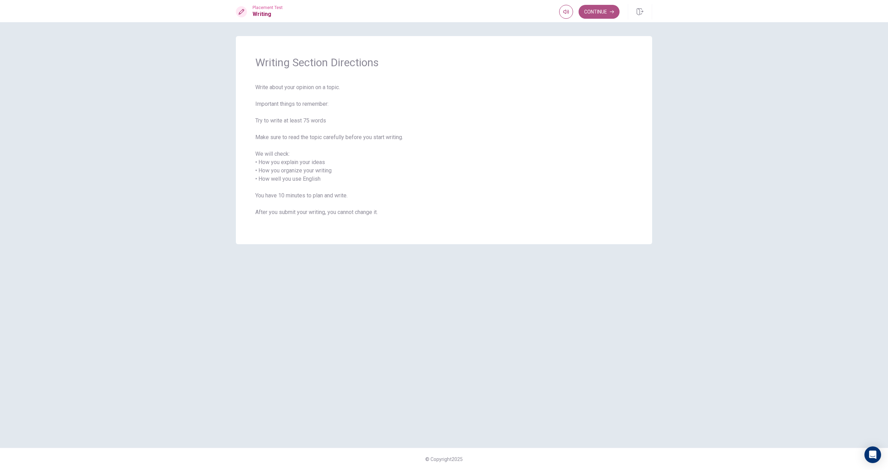
click at [595, 9] on button "Continue" at bounding box center [599, 12] width 41 height 14
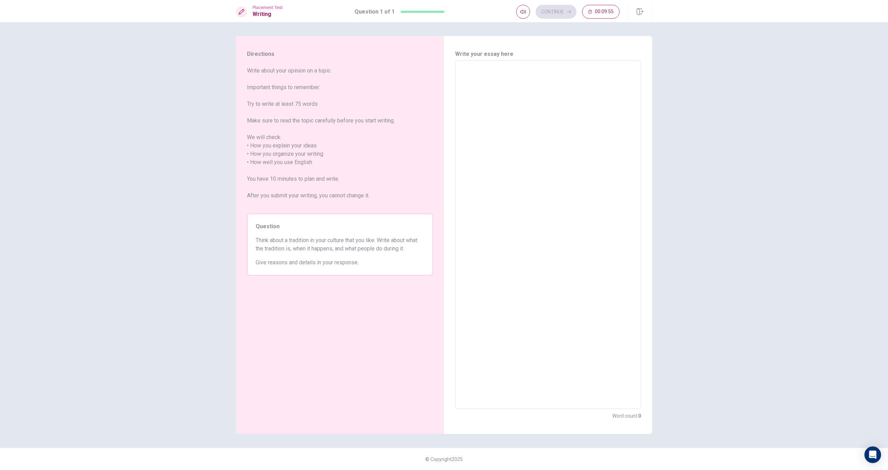
drag, startPoint x: 468, startPoint y: 68, endPoint x: 485, endPoint y: 76, distance: 18.3
click at [468, 69] on textarea at bounding box center [548, 234] width 176 height 337
type textarea "c"
type textarea "x"
type textarea "ch"
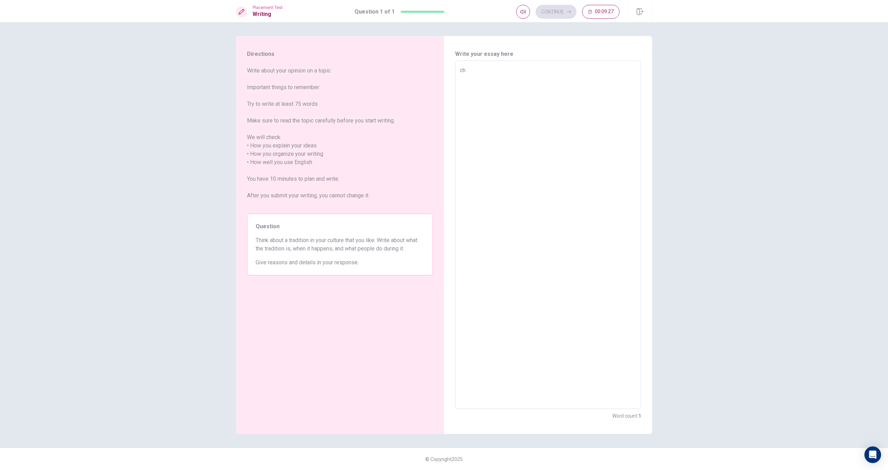
type textarea "x"
type textarea "chi"
type textarea "x"
type textarea "chin"
type textarea "x"
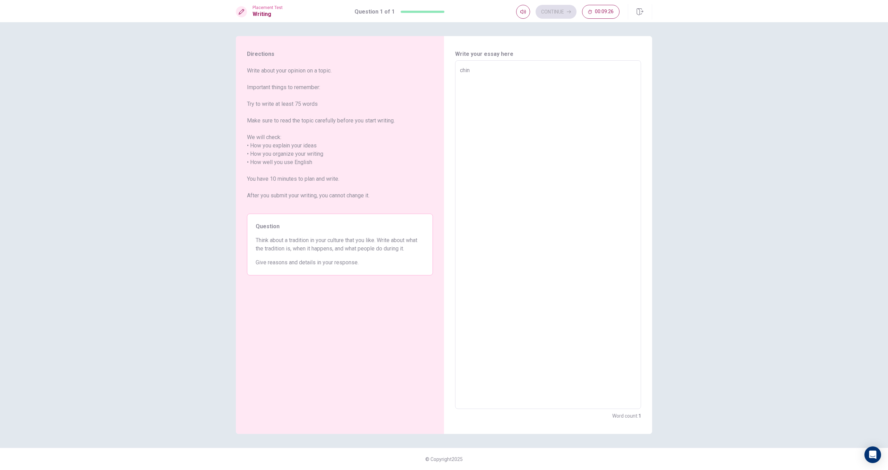
type textarea "china"
type textarea "x"
type textarea "china"
type textarea "x"
type textarea "china i"
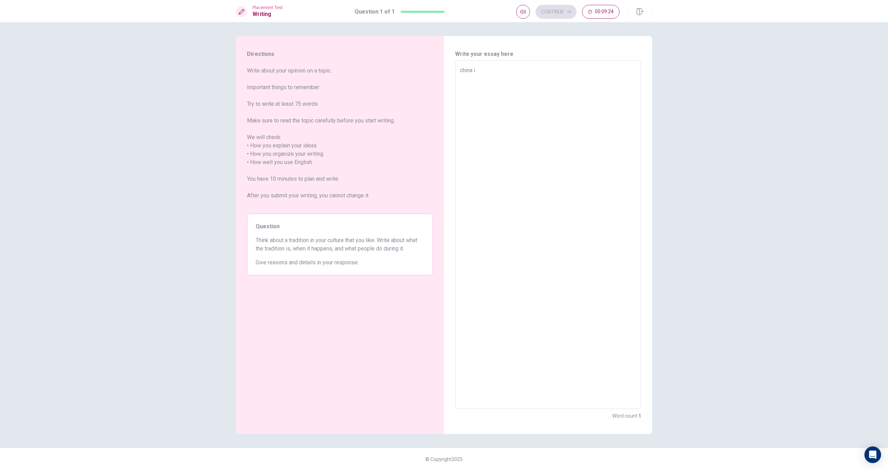
type textarea "x"
type textarea "china is"
type textarea "x"
type textarea "china is"
type textarea "x"
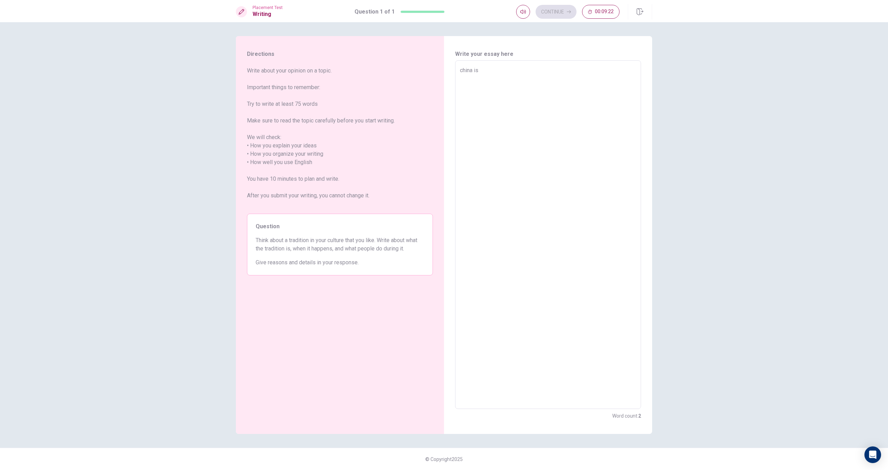
type textarea "china is a"
type textarea "x"
type textarea "china is al"
type textarea "x"
type textarea "china is a"
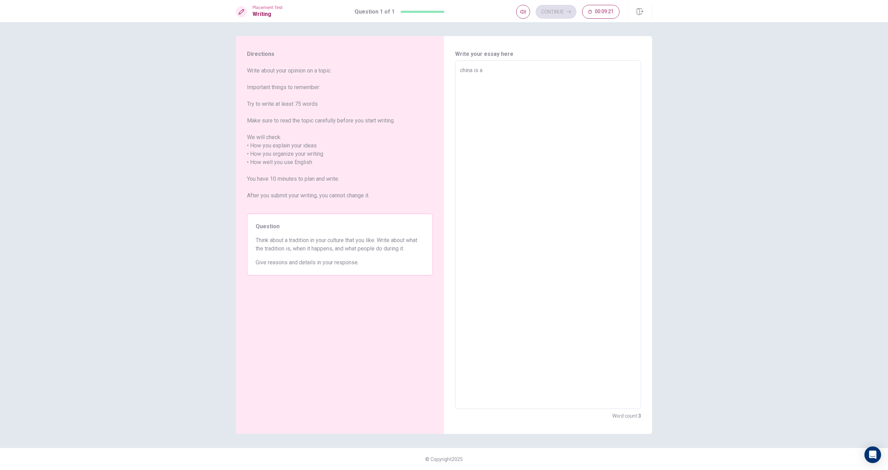
type textarea "x"
type textarea "china is a"
type textarea "x"
type textarea "china is a l"
type textarea "x"
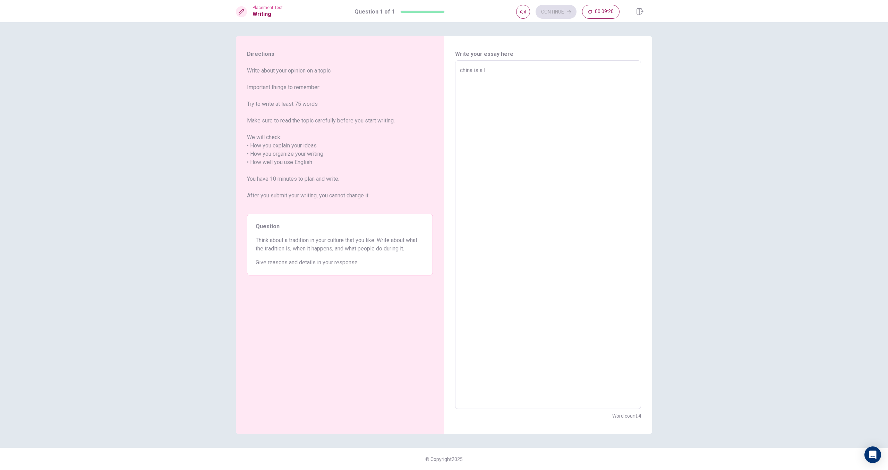
type textarea "china is a lo"
type textarea "x"
type textarea "china is a log"
type textarea "x"
type textarea "china is a lo"
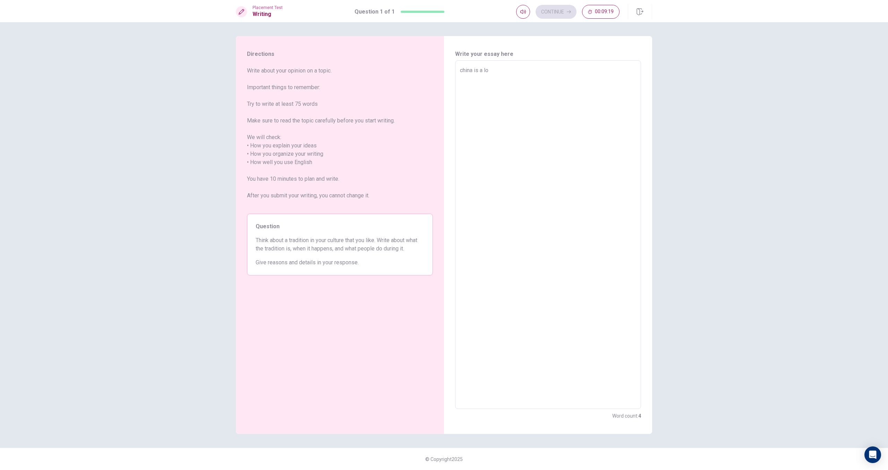
type textarea "x"
type textarea "china is a l"
type textarea "x"
type textarea "china is a"
type textarea "x"
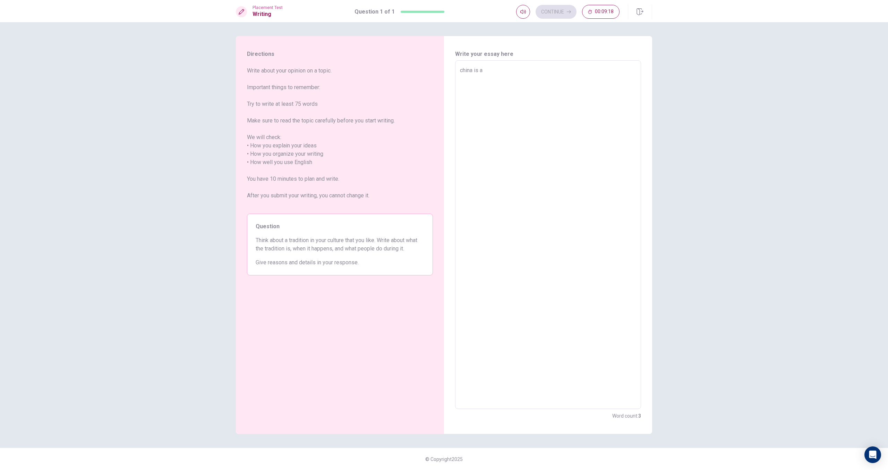
type textarea "china is a"
type textarea "x"
type textarea "china is"
type textarea "x"
type textarea "china is"
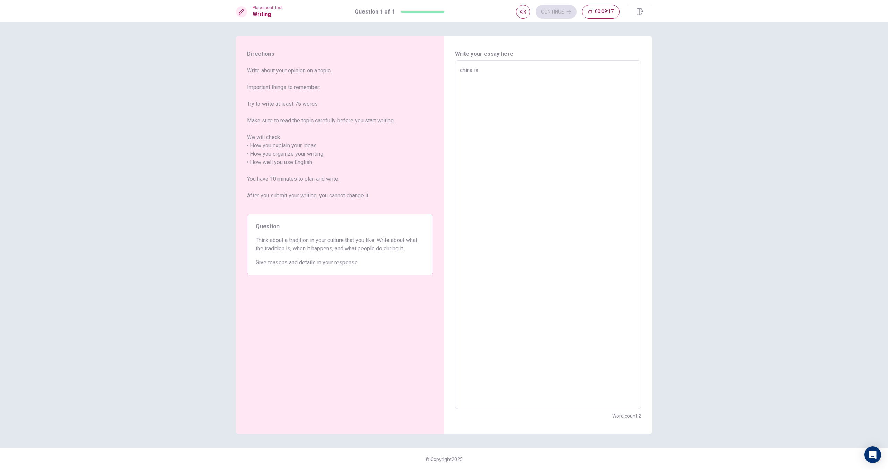
type textarea "x"
type textarea "china i"
type textarea "x"
type textarea "china"
type textarea "x"
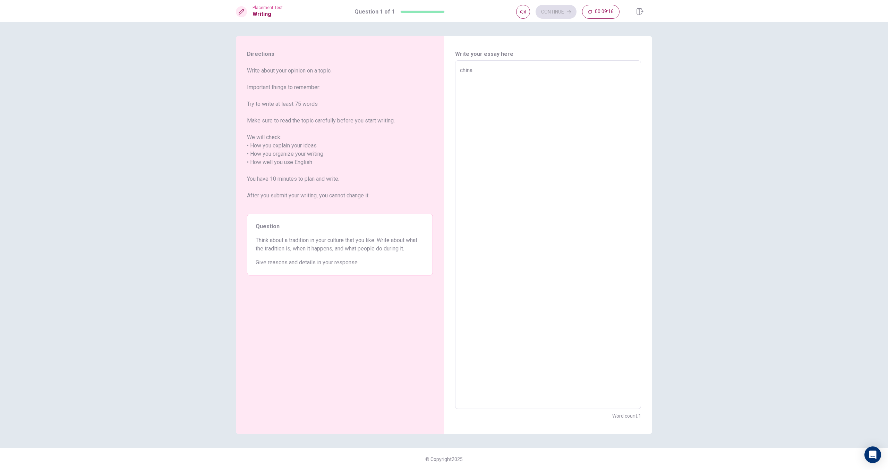
type textarea "china h"
type textarea "x"
type textarea "china ha"
type textarea "x"
type textarea "china hav"
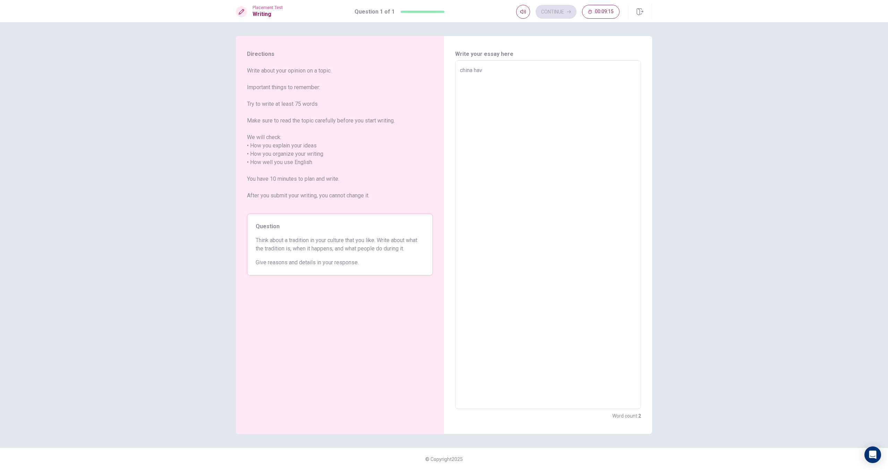
type textarea "x"
type textarea "china havy"
type textarea "x"
type textarea "china havy"
type textarea "x"
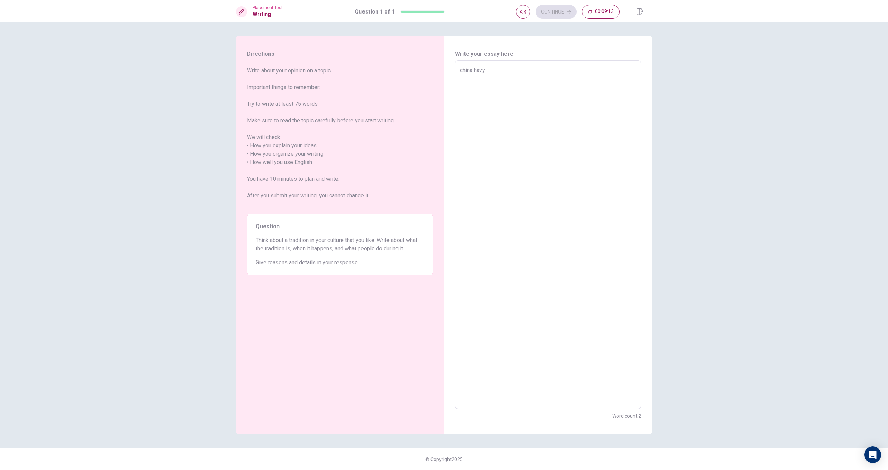
type textarea "china havy t"
type textarea "x"
type textarea "china havy th"
type textarea "x"
type textarea "china havy the"
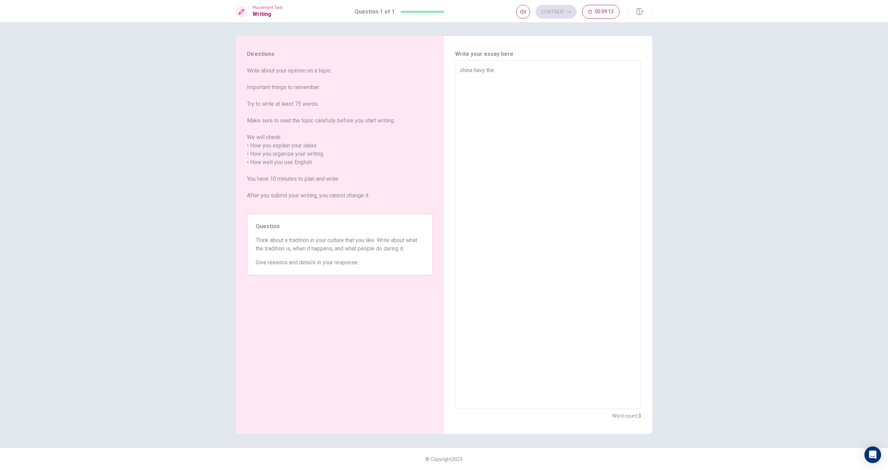
type textarea "x"
type textarea "china havy the"
type textarea "x"
type textarea "china havy the"
type textarea "x"
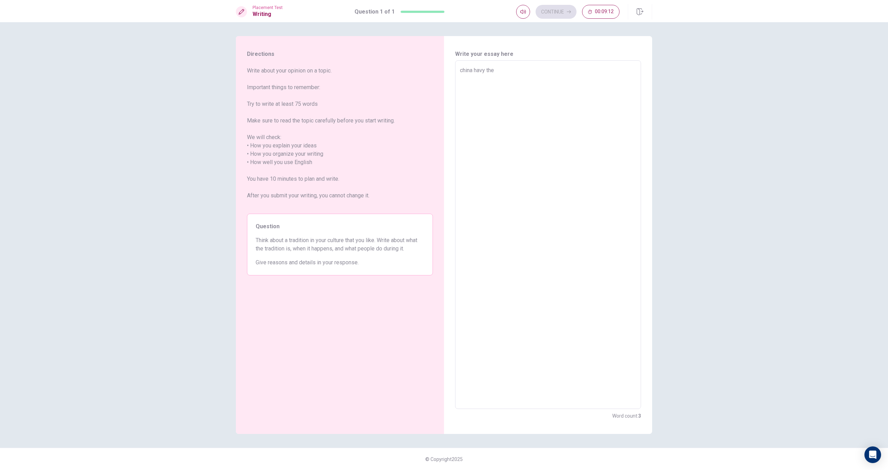
type textarea "china havy th"
type textarea "x"
type textarea "china havy t"
type textarea "x"
type textarea "china havy"
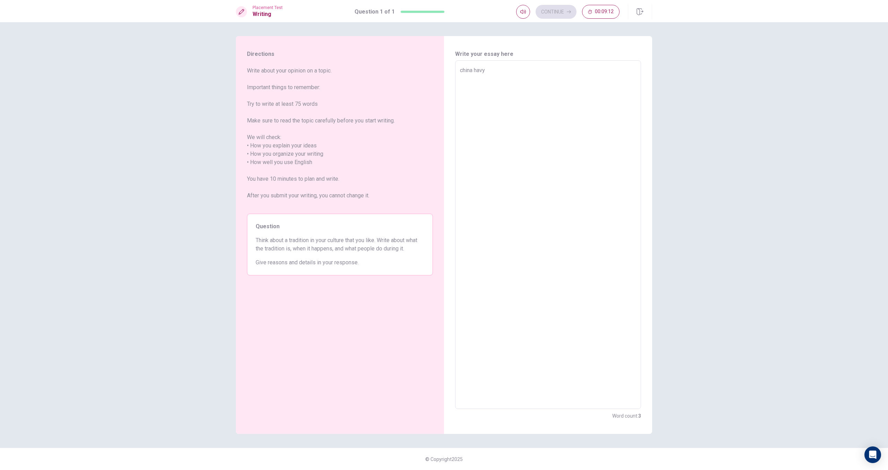
type textarea "x"
type textarea "china havy"
type textarea "x"
type textarea "china hav"
type textarea "x"
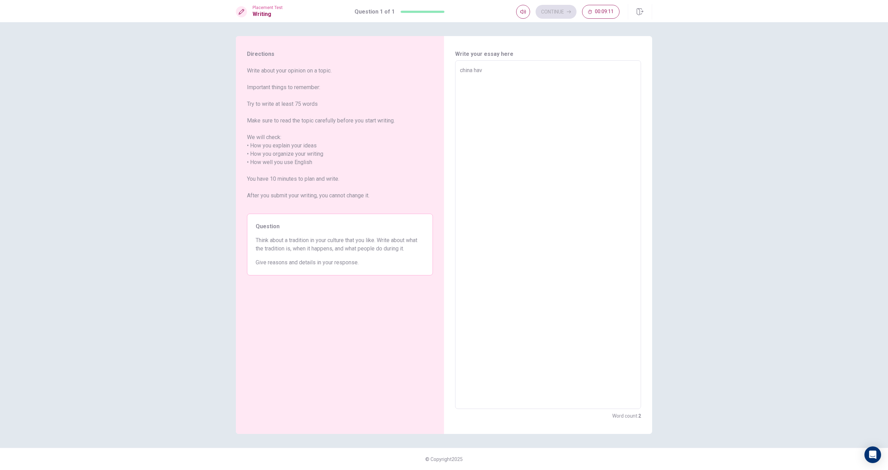
type textarea "china have"
type textarea "x"
type textarea "china have"
type textarea "x"
type textarea "china have t"
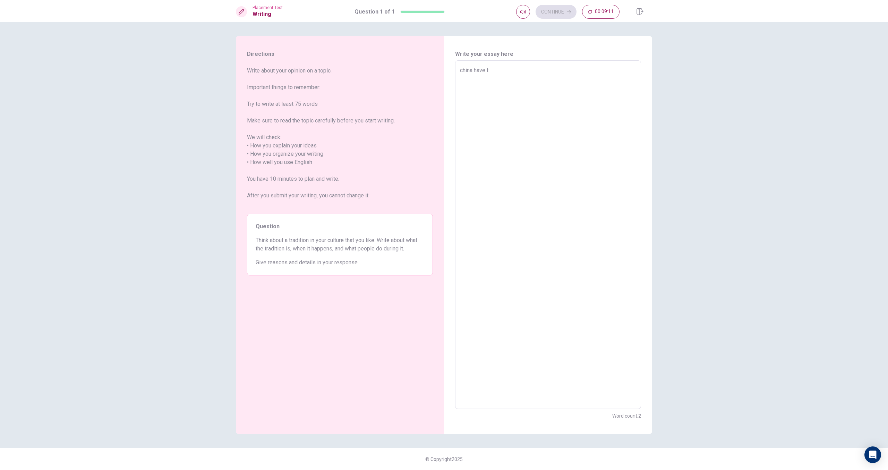
type textarea "x"
type textarea "china have th"
type textarea "x"
type textarea "china have the"
type textarea "x"
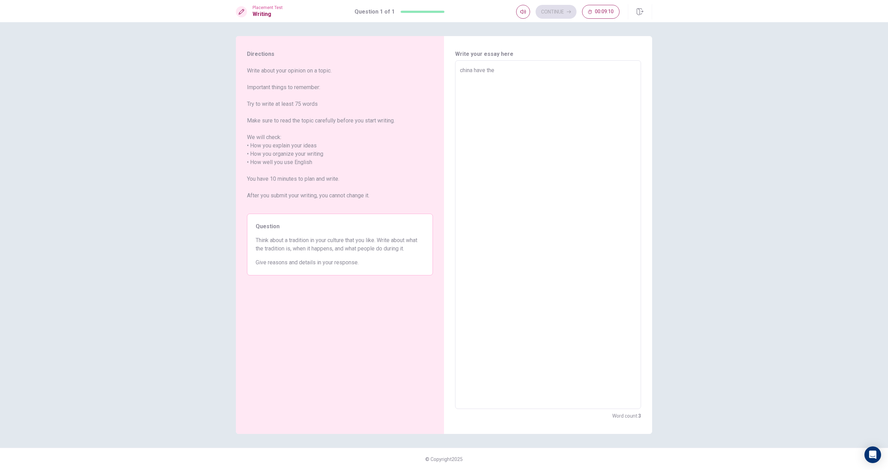
type textarea "china have the"
type textarea "x"
type textarea "china have the l"
type textarea "x"
type textarea "china have the lo"
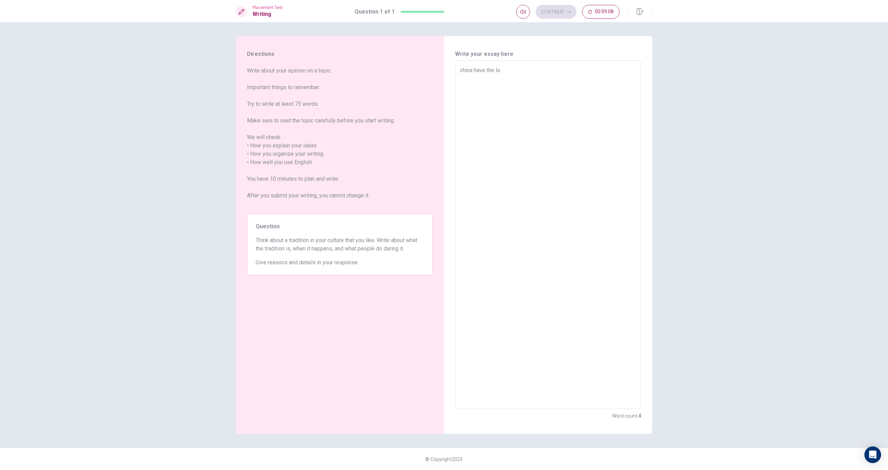
type textarea "x"
type textarea "china have the lon"
type textarea "x"
type textarea "china have the lo"
type textarea "x"
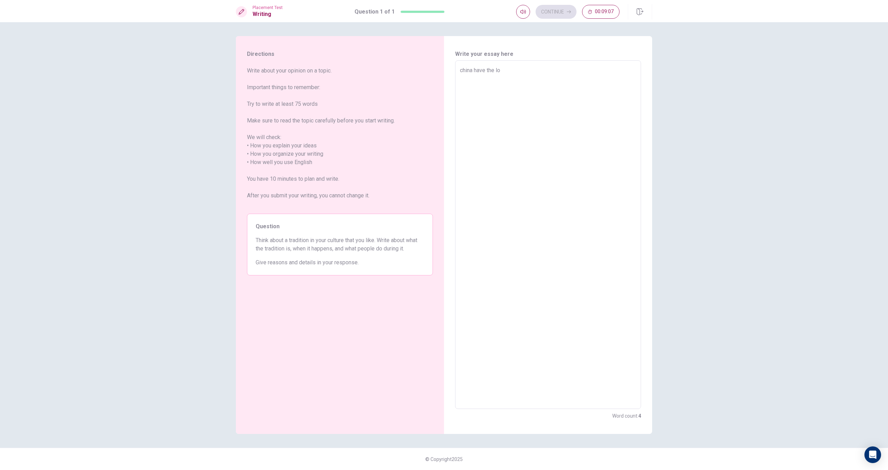
type textarea "china have the l"
type textarea "x"
type textarea "china have the"
type textarea "x"
type textarea "china have the l"
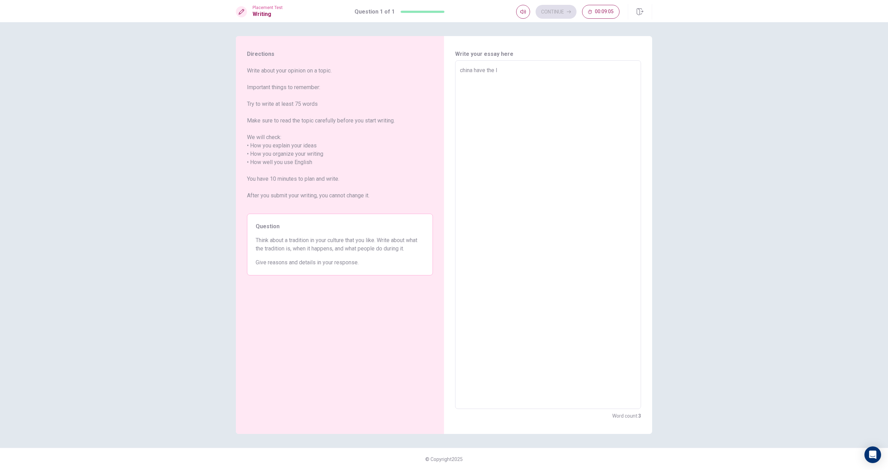
type textarea "x"
type textarea "china have the lo"
type textarea "x"
type textarea "china have the lon"
type textarea "x"
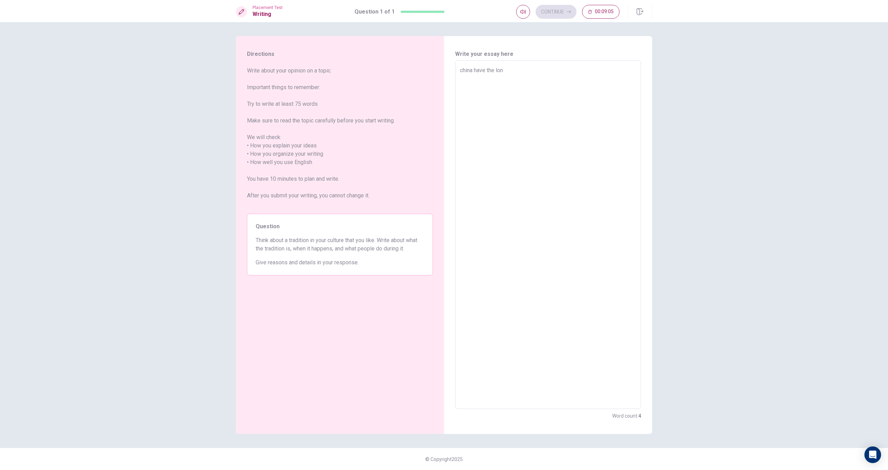
type textarea "china have the long"
type textarea "x"
type textarea "china have the long"
type textarea "x"
type textarea "china have the long"
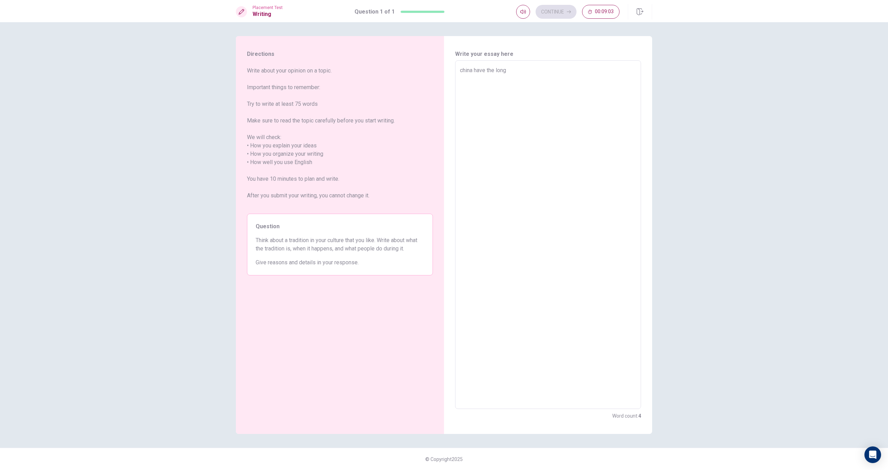
type textarea "x"
type textarea "china have the lon"
type textarea "x"
type textarea "china have the lo"
type textarea "x"
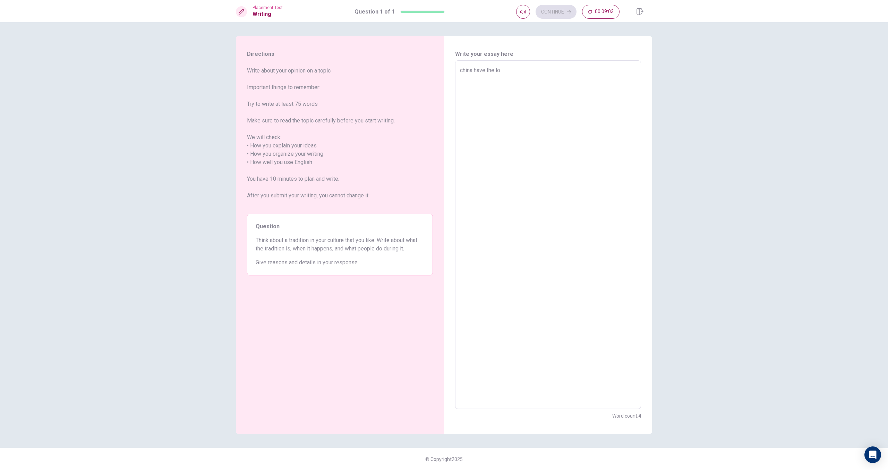
type textarea "china have the l"
type textarea "x"
type textarea "china have the"
type textarea "x"
type textarea "china have the"
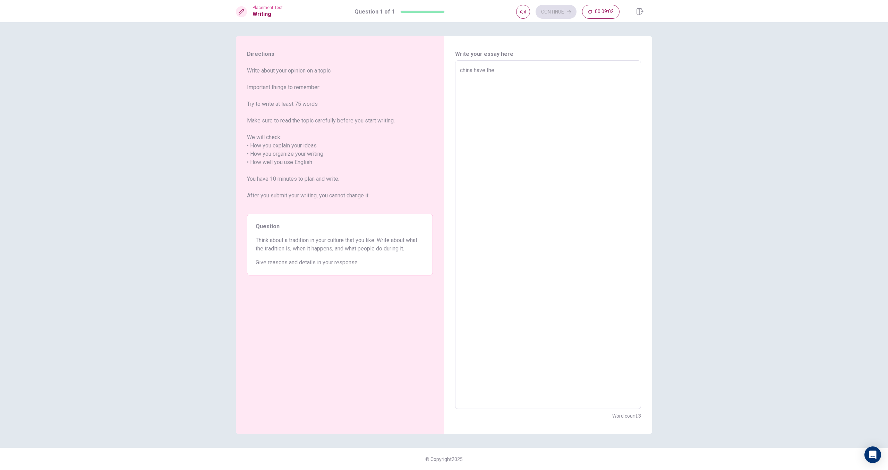
type textarea "x"
type textarea "china have th"
type textarea "x"
type textarea "china have t"
type textarea "x"
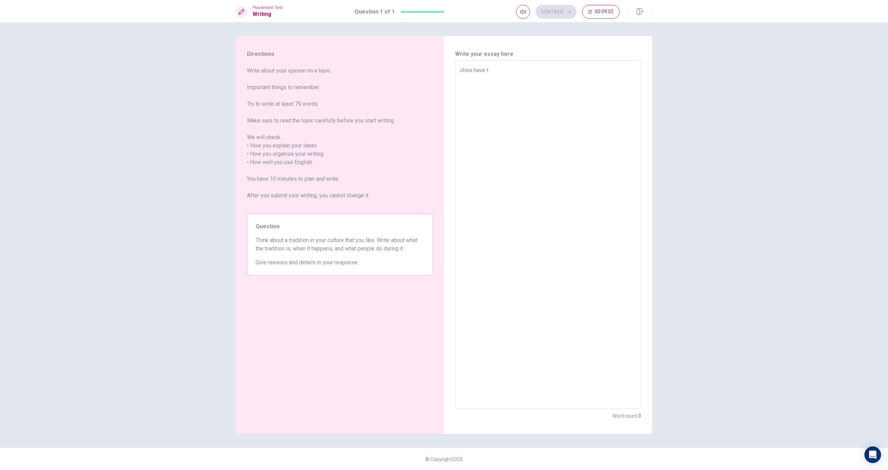
type textarea "china have"
type textarea "x"
type textarea "china have"
type textarea "x"
type textarea "china hav"
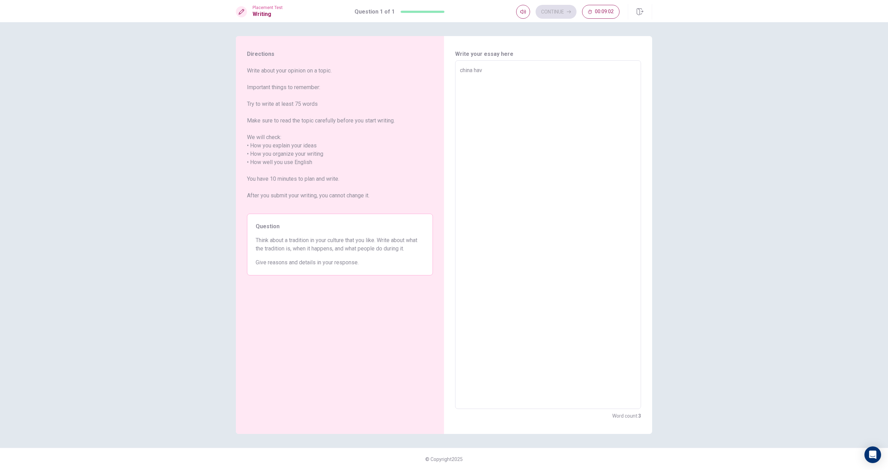
type textarea "x"
type textarea "china ha"
type textarea "x"
type textarea "china h"
type textarea "x"
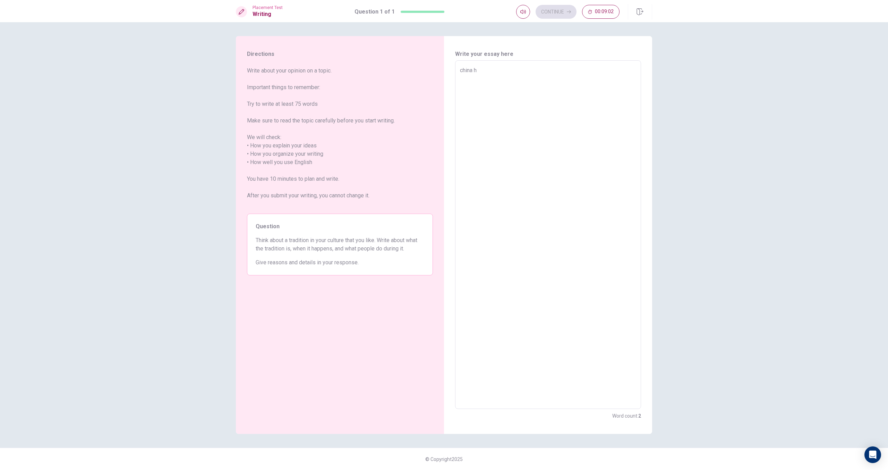
type textarea "china"
type textarea "x"
type textarea "china"
type textarea "x"
type textarea "chin"
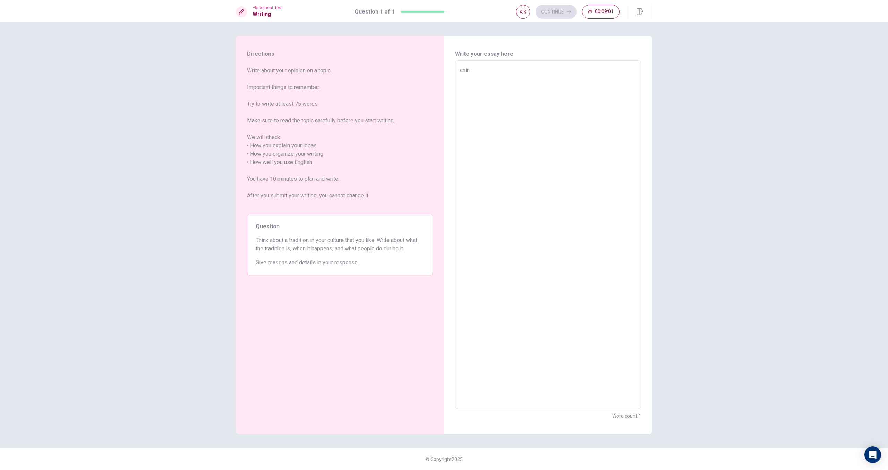
type textarea "x"
type textarea "chi"
type textarea "x"
type textarea "ch"
type textarea "x"
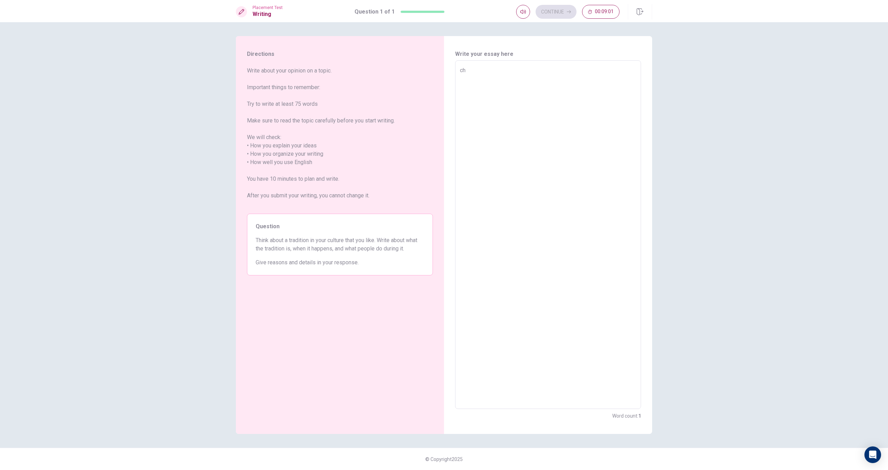
type textarea "c"
type textarea "x"
type textarea "i"
type textarea "x"
type textarea "in"
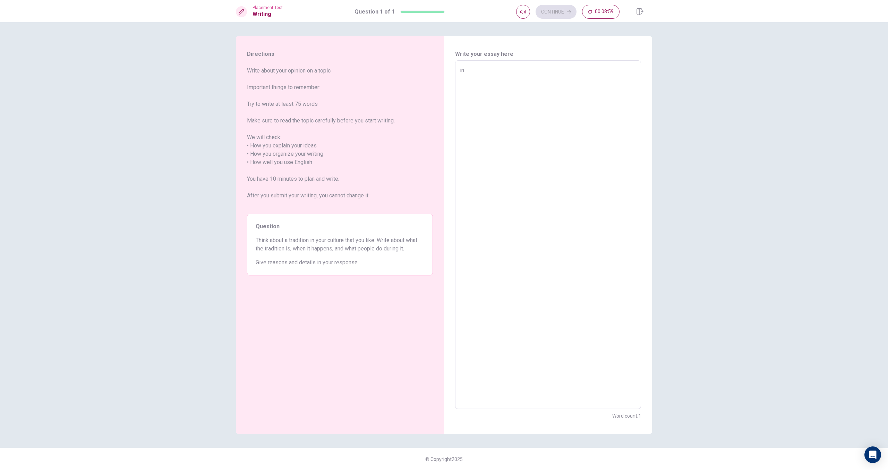
type textarea "x"
type textarea "in"
type textarea "x"
type textarea "in t"
type textarea "x"
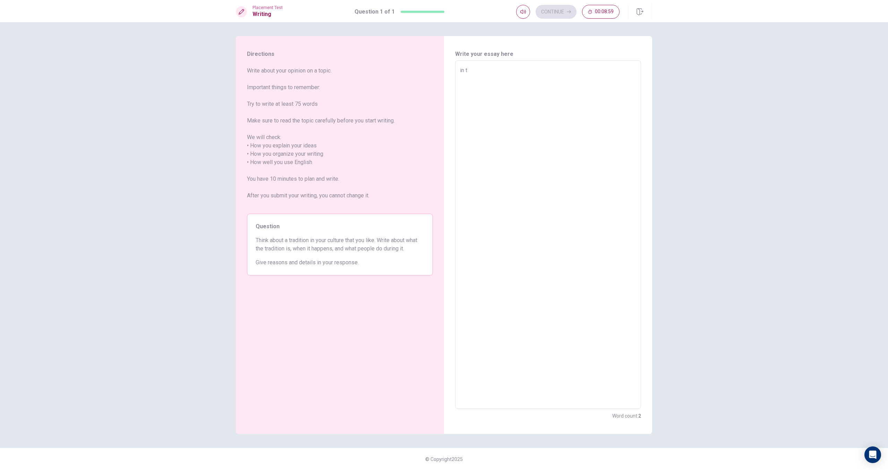
type textarea "in th"
type textarea "x"
type textarea "in the"
type textarea "x"
type textarea "in the"
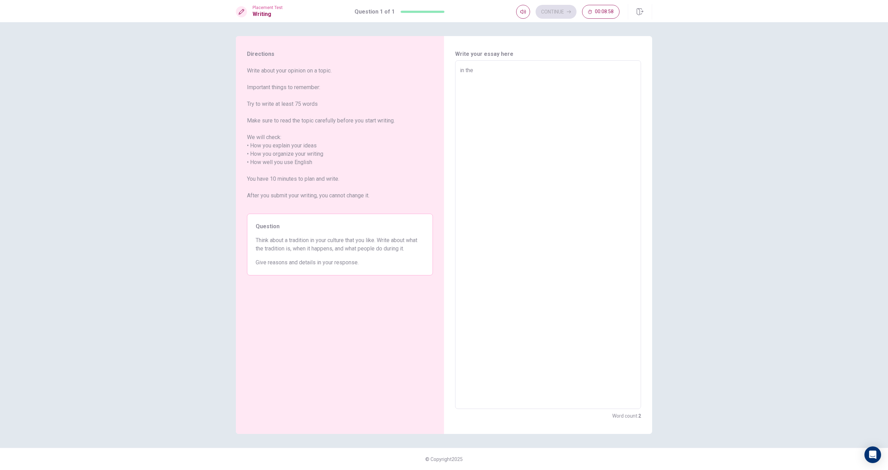
type textarea "x"
type textarea "in the c"
type textarea "x"
type textarea "in the ch"
type textarea "x"
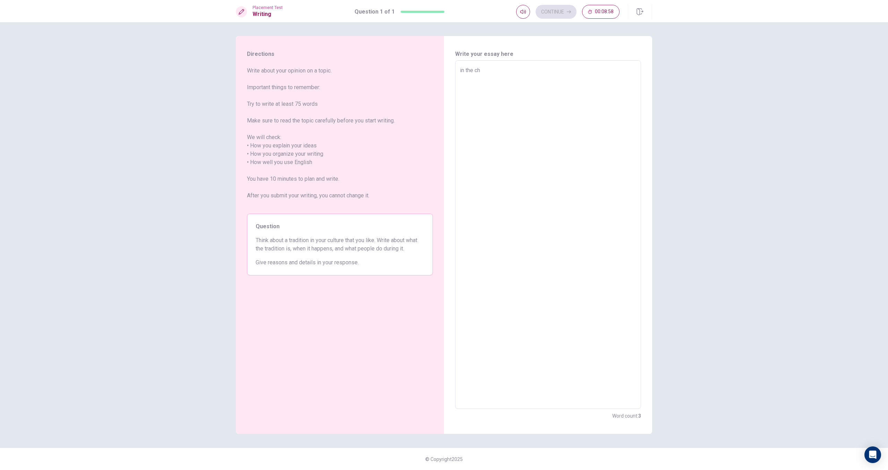
type textarea "in the chi"
type textarea "x"
type textarea "in the chin"
type textarea "x"
type textarea "in the [GEOGRAPHIC_DATA]"
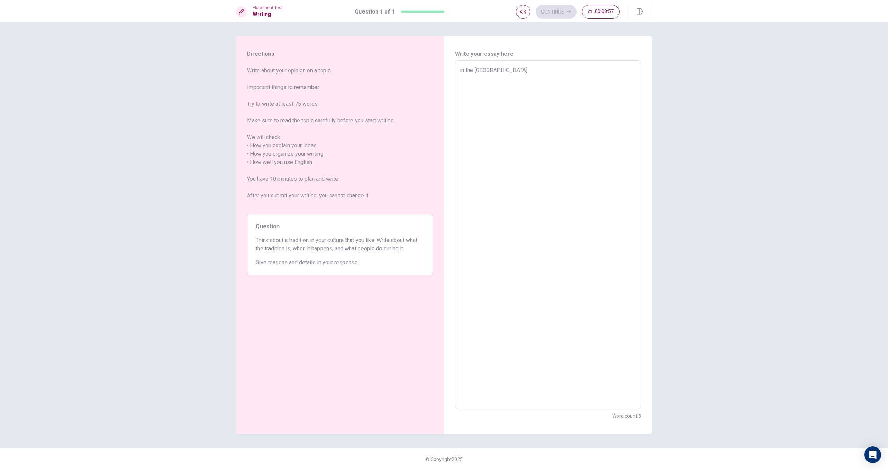
type textarea "x"
type textarea "in the [GEOGRAPHIC_DATA]"
type textarea "x"
type textarea "in the [GEOGRAPHIC_DATA]"
type textarea "x"
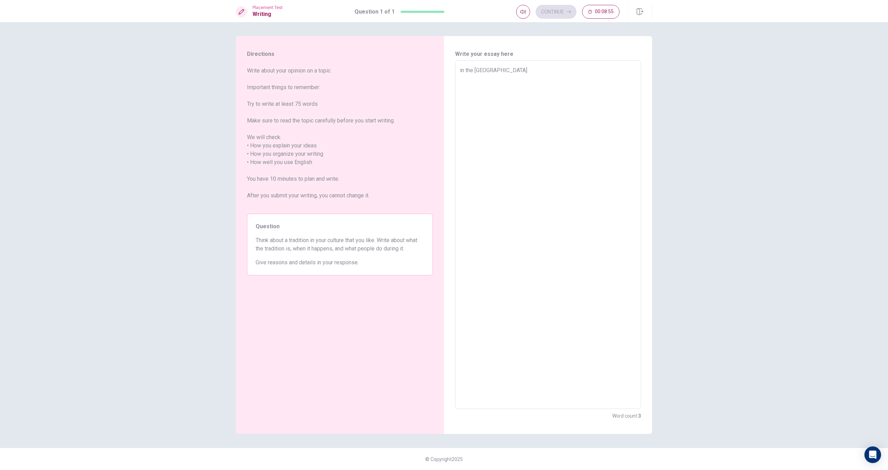
type textarea "in the [GEOGRAPHIC_DATA],"
type textarea "x"
type textarea "in the [GEOGRAPHIC_DATA],t"
type textarea "x"
type textarea "in the [GEOGRAPHIC_DATA],tr"
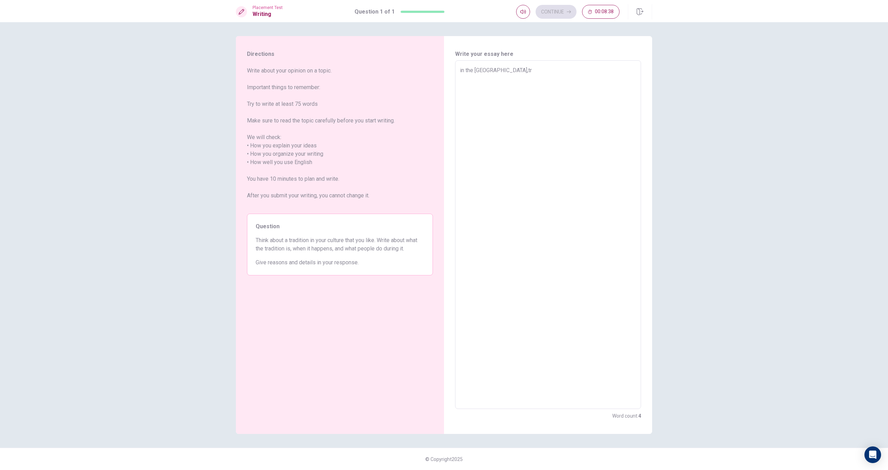
type textarea "x"
type textarea "in the [GEOGRAPHIC_DATA],tra"
type textarea "x"
type textarea "in the [GEOGRAPHIC_DATA],trad"
type textarea "x"
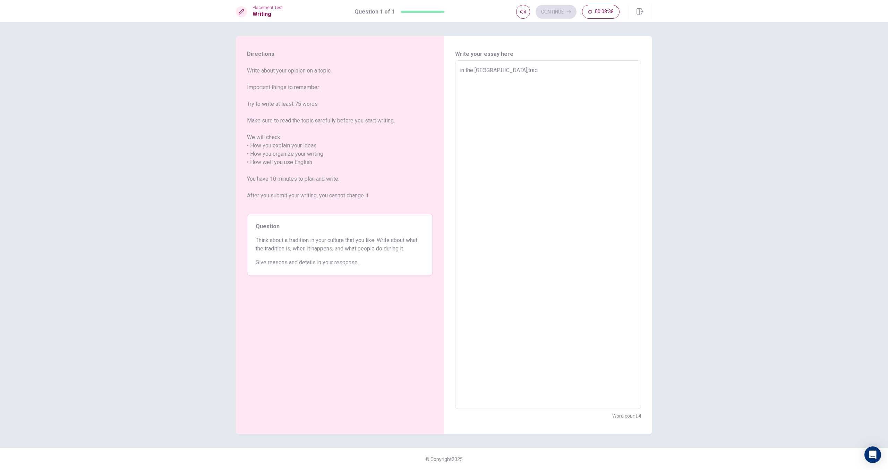
type textarea "in the [GEOGRAPHIC_DATA],tradi"
type textarea "x"
type textarea "in the [GEOGRAPHIC_DATA],tradit"
type textarea "x"
type textarea "in the [GEOGRAPHIC_DATA],traditi"
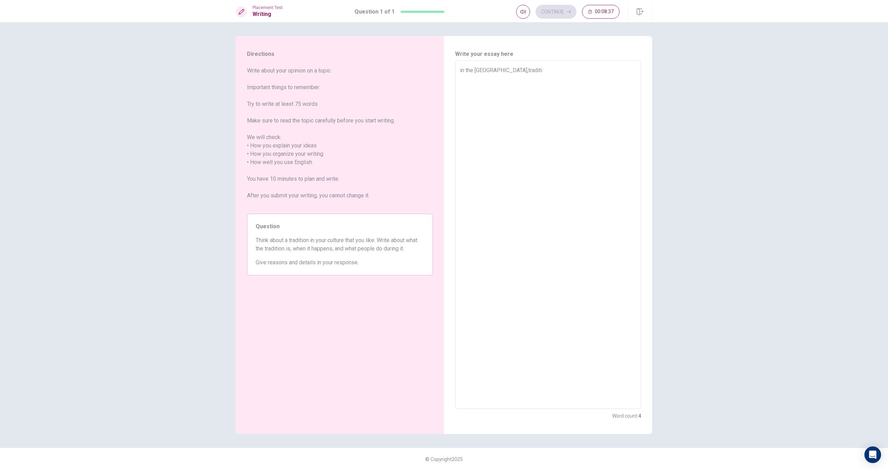
type textarea "x"
type textarea "in the [GEOGRAPHIC_DATA],traditio"
type textarea "x"
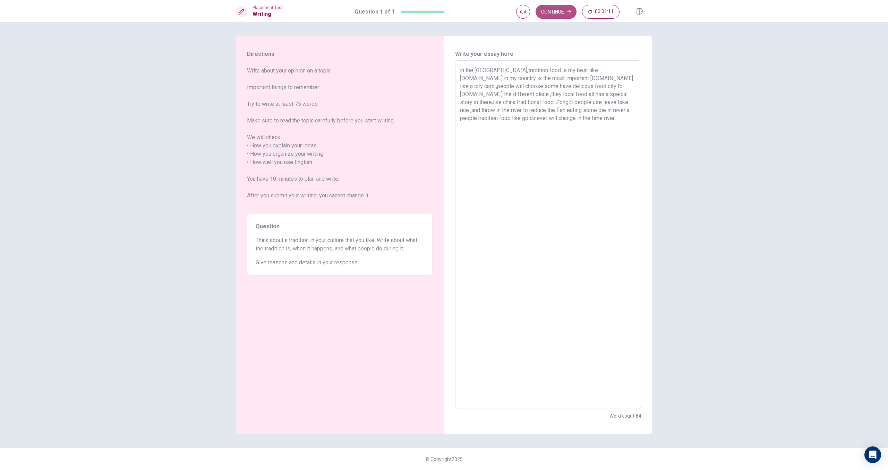
click at [550, 12] on button "Continue" at bounding box center [556, 12] width 41 height 14
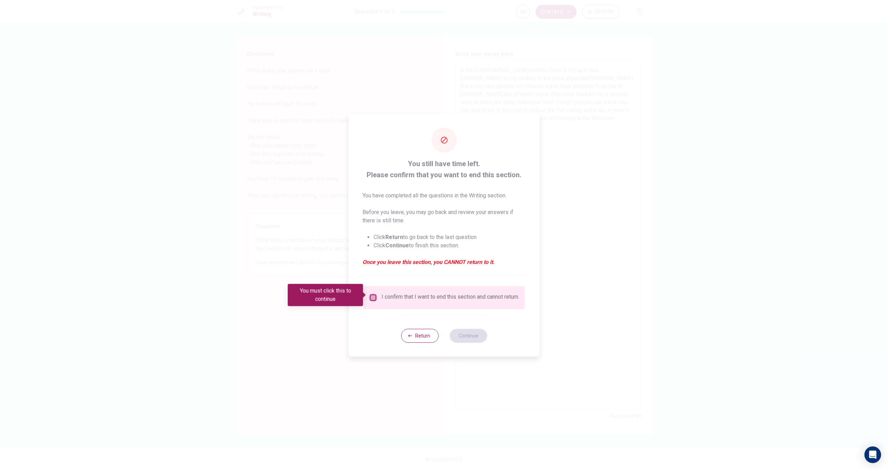
drag, startPoint x: 372, startPoint y: 296, endPoint x: 533, endPoint y: 320, distance: 163.1
click at [372, 296] on input "You must click this to continue" at bounding box center [373, 298] width 8 height 8
click at [479, 337] on button "Continue" at bounding box center [468, 336] width 37 height 14
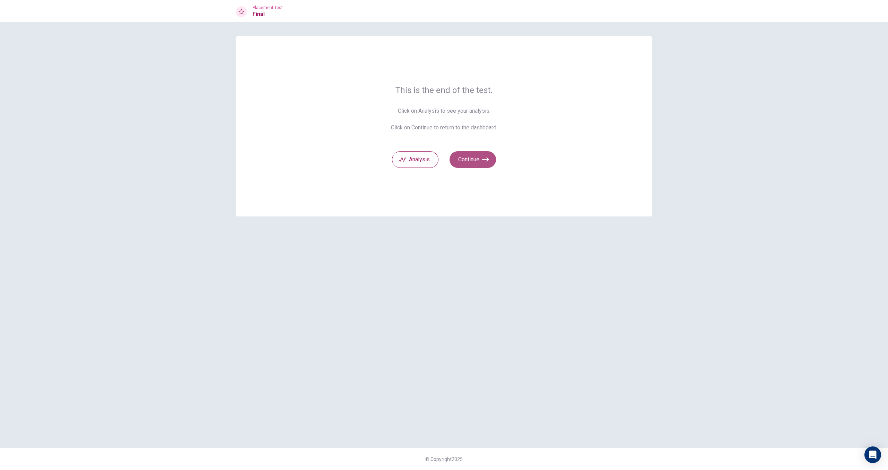
click at [480, 159] on button "Continue" at bounding box center [473, 159] width 46 height 17
